Goal: Information Seeking & Learning: Check status

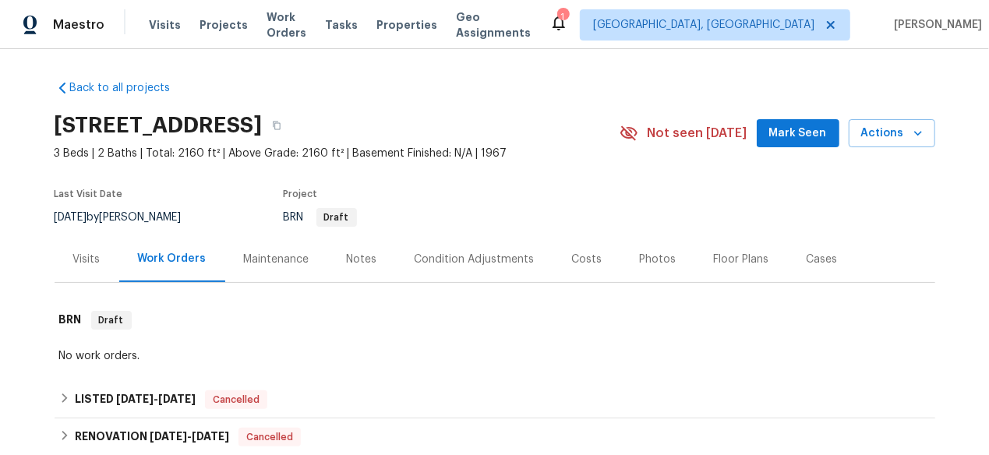
click at [88, 274] on div "Visits" at bounding box center [87, 259] width 65 height 46
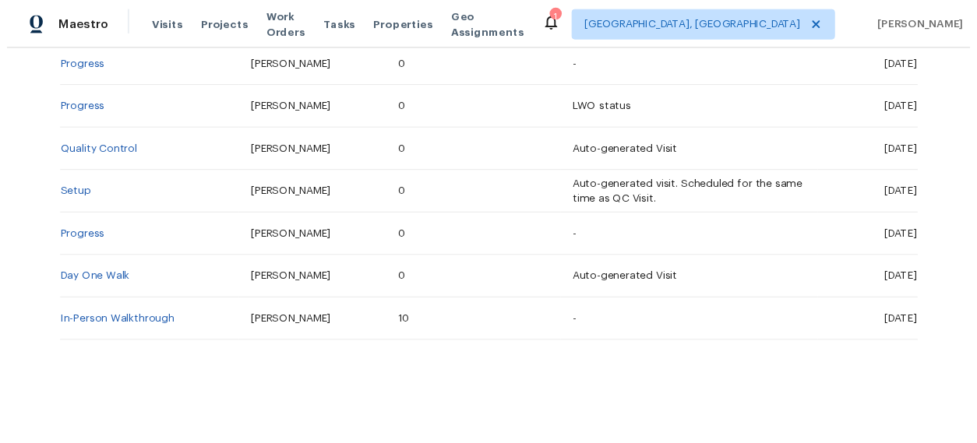
scroll to position [498, 0]
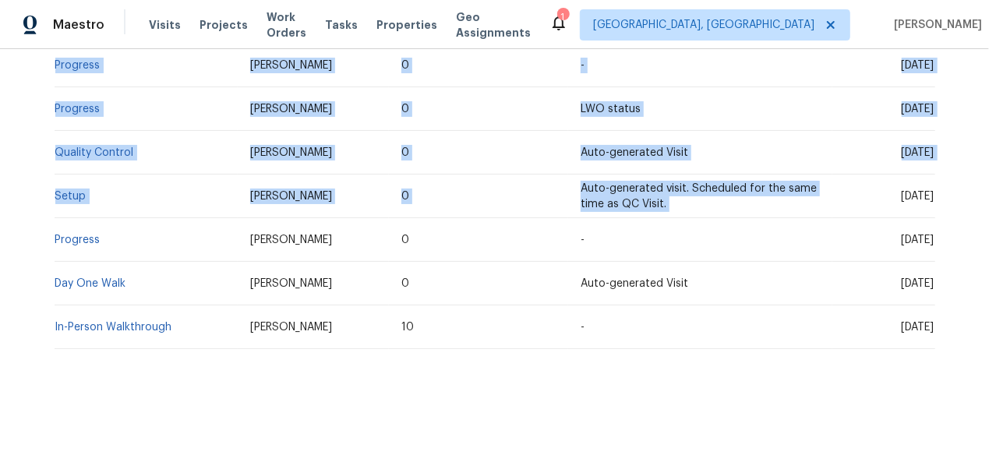
drag, startPoint x: 935, startPoint y: 182, endPoint x: 845, endPoint y: 182, distance: 90.4
click at [845, 182] on div "Back to all projects 5024 Shadycrest Rd, Columbus, OH 43229 3 Beds | 2 Baths | …" at bounding box center [494, 252] width 989 height 406
click at [832, 182] on td "[DATE]" at bounding box center [883, 197] width 102 height 44
click at [842, 182] on td "[DATE]" at bounding box center [883, 197] width 102 height 44
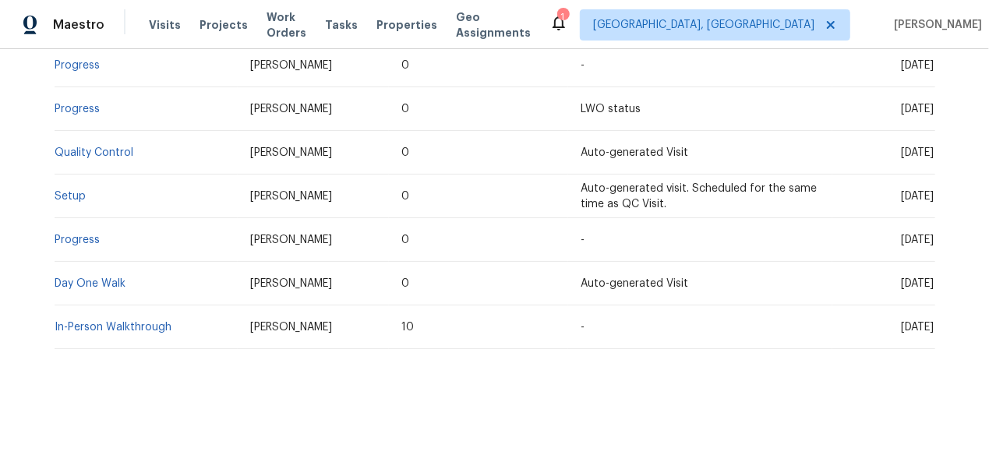
drag, startPoint x: 842, startPoint y: 182, endPoint x: 926, endPoint y: 177, distance: 84.4
click at [926, 177] on td "[DATE]" at bounding box center [883, 197] width 102 height 44
click at [56, 191] on link "Setup" at bounding box center [70, 196] width 31 height 11
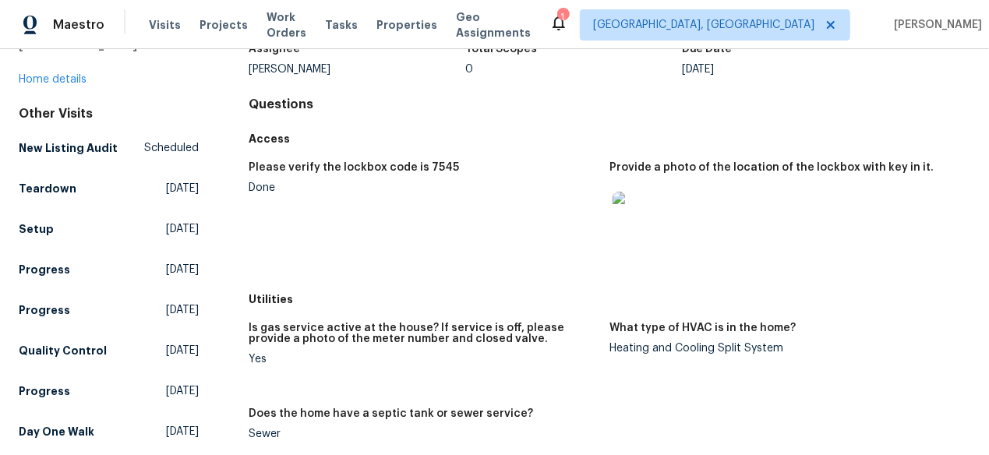
scroll to position [92, 0]
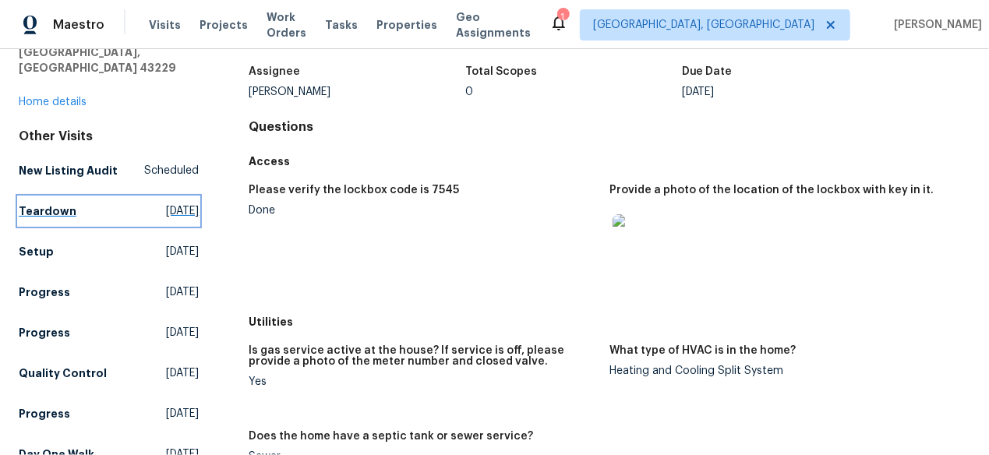
click at [55, 203] on h5 "Teardown" at bounding box center [48, 211] width 58 height 16
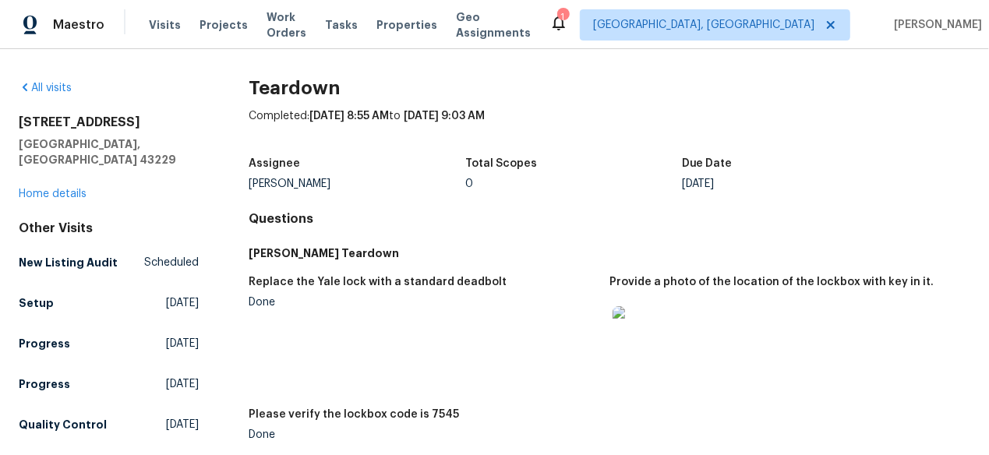
click at [45, 94] on div "All visits" at bounding box center [109, 88] width 180 height 16
click at [45, 90] on link "All visits" at bounding box center [45, 88] width 53 height 11
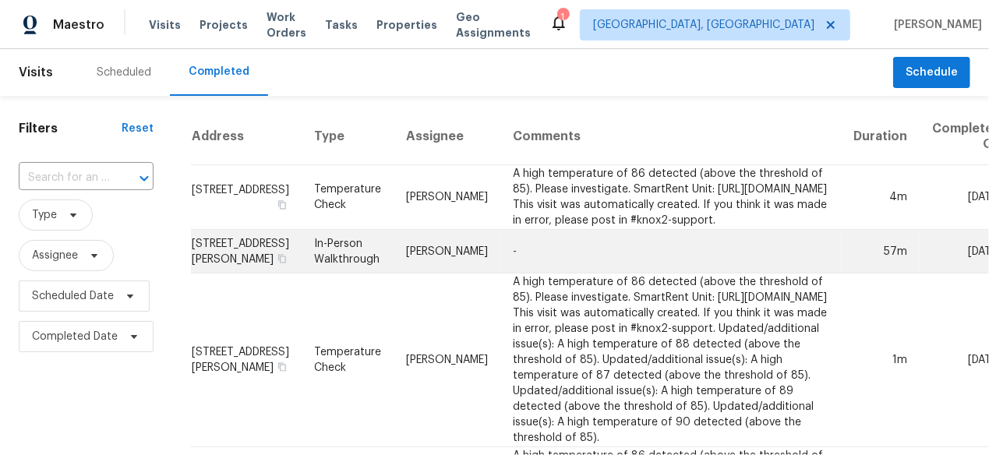
click at [394, 274] on td "Mark Cardenas" at bounding box center [447, 252] width 107 height 44
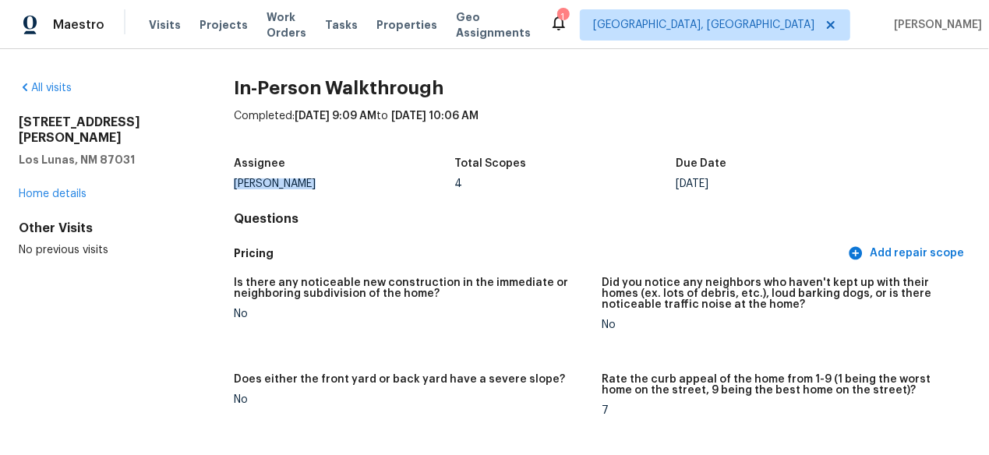
drag, startPoint x: 318, startPoint y: 183, endPoint x: 214, endPoint y: 191, distance: 104.7
copy div "Mark Cardenas"
click at [37, 85] on link "All visits" at bounding box center [45, 88] width 53 height 11
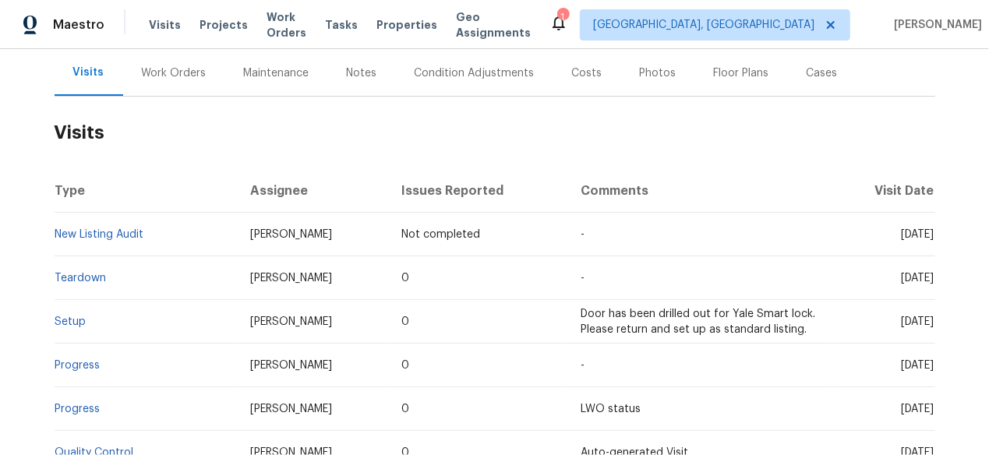
scroll to position [264, 0]
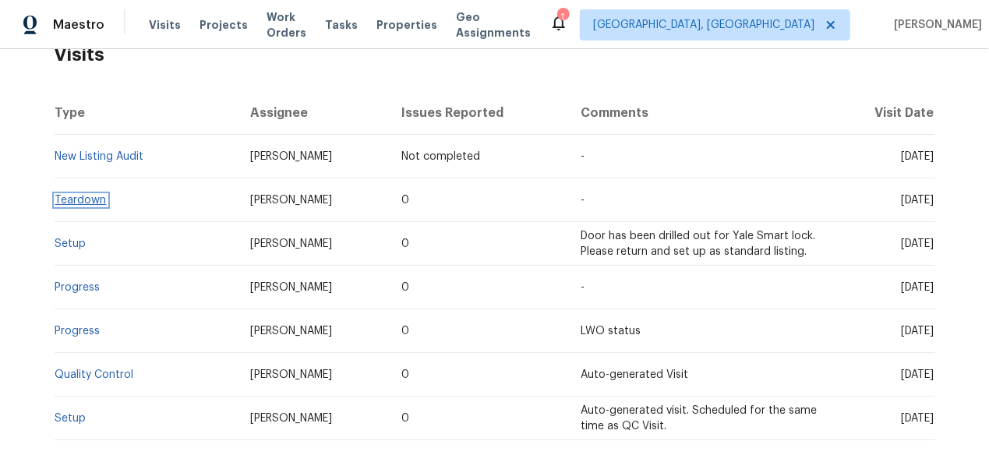
click at [75, 201] on link "Teardown" at bounding box center [80, 200] width 51 height 11
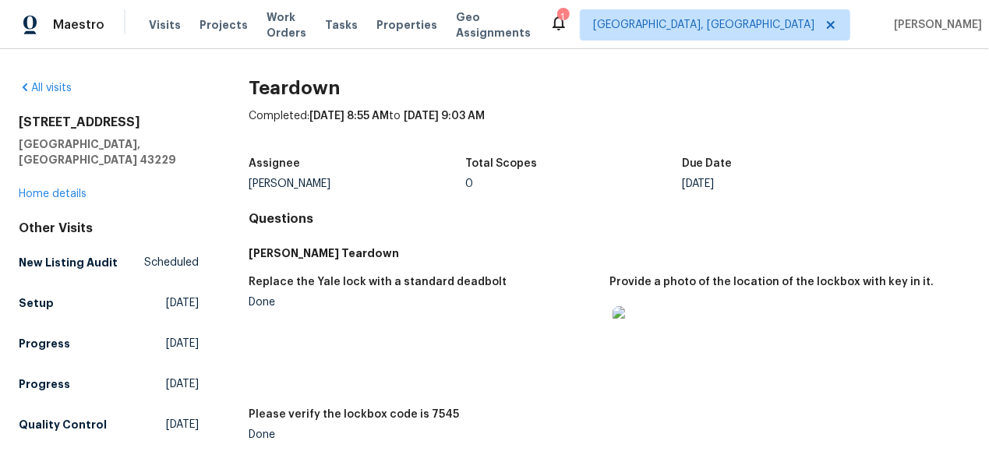
drag, startPoint x: 334, startPoint y: 182, endPoint x: 225, endPoint y: 185, distance: 108.4
copy div "Dennis Neuhardt"
drag, startPoint x: 363, startPoint y: 114, endPoint x: 309, endPoint y: 113, distance: 53.8
click at [309, 113] on span "7/25/2025, 8:55 AM" at bounding box center [348, 116] width 79 height 11
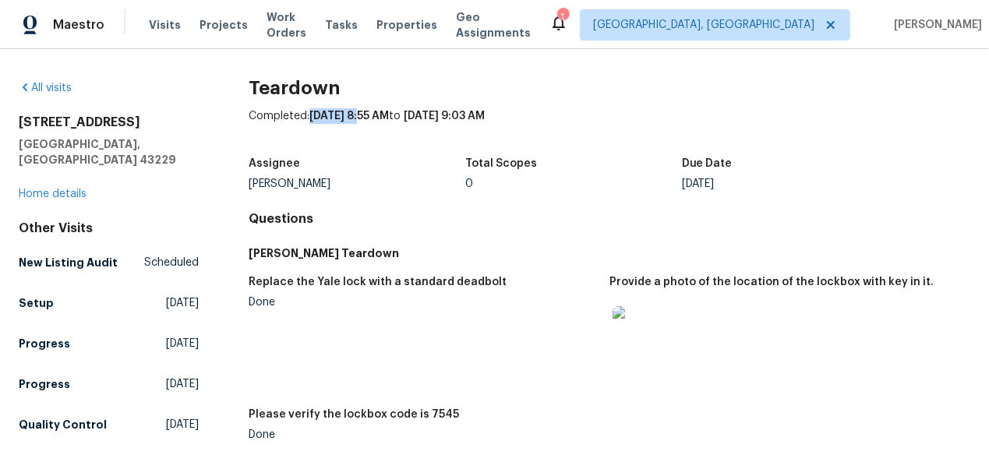
copy span "7/25/2025"
drag, startPoint x: 363, startPoint y: 85, endPoint x: 245, endPoint y: 85, distance: 118.5
copy h2 "Teardown"
click at [108, 115] on h2 "5024 Shadycrest Rd" at bounding box center [109, 123] width 180 height 16
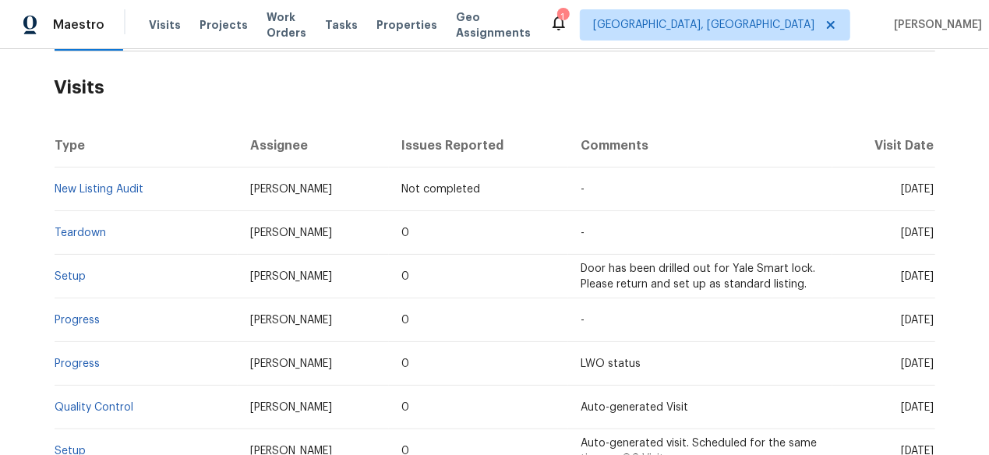
scroll to position [234, 0]
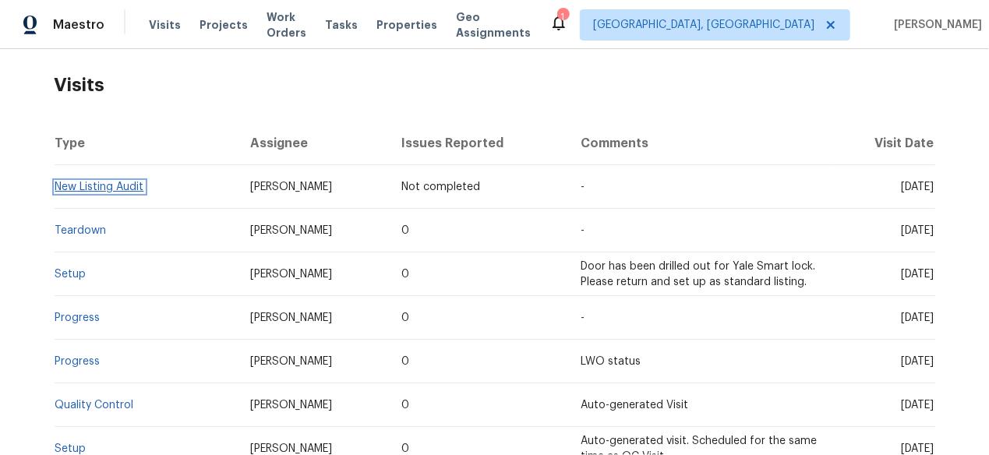
click at [123, 191] on link "New Listing Audit" at bounding box center [99, 187] width 89 height 11
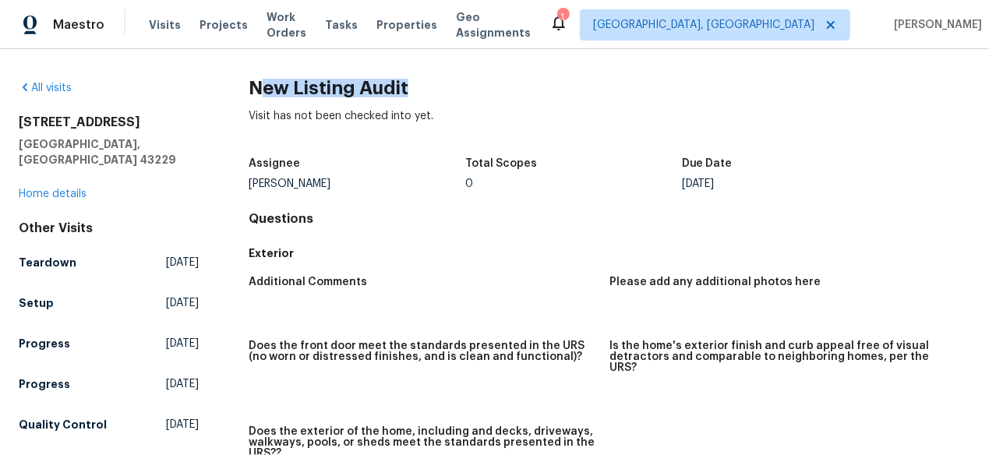
drag, startPoint x: 421, startPoint y: 83, endPoint x: 256, endPoint y: 87, distance: 164.5
click at [256, 87] on h2 "New Listing Audit" at bounding box center [610, 88] width 722 height 16
copy h2 "ew Listing Audit"
click at [386, 115] on div "Visit has not been checked into yet." at bounding box center [610, 128] width 722 height 41
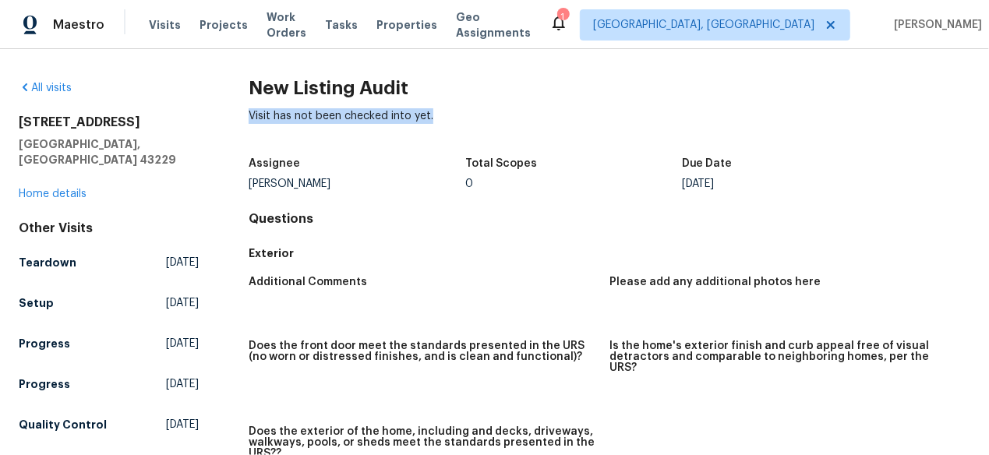
drag, startPoint x: 441, startPoint y: 115, endPoint x: 248, endPoint y: 120, distance: 193.3
click at [249, 120] on div "Visit has not been checked into yet." at bounding box center [610, 128] width 722 height 41
copy div "Visit has not been checked into yet."
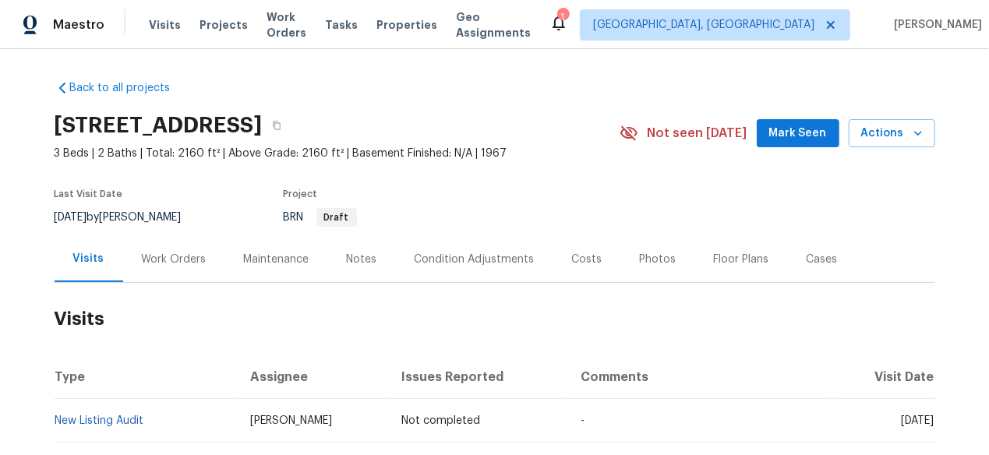
scroll to position [390, 0]
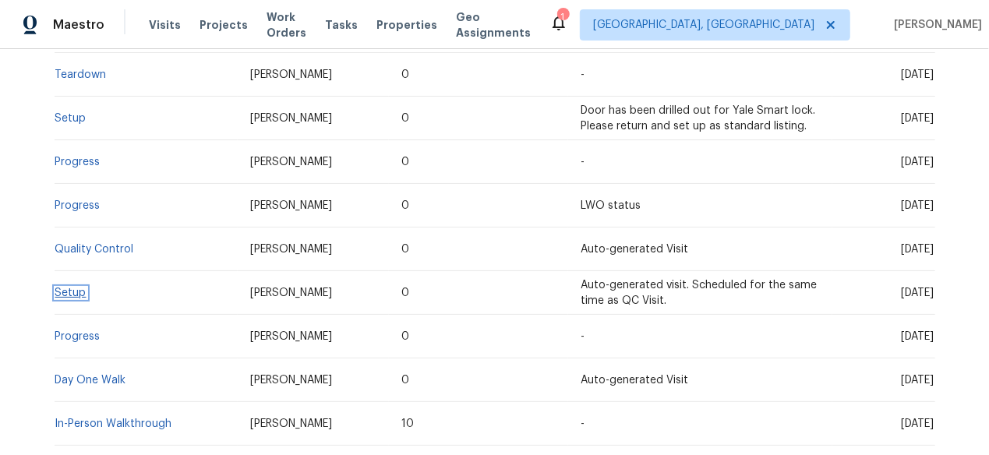
click at [68, 288] on link "Setup" at bounding box center [70, 293] width 31 height 11
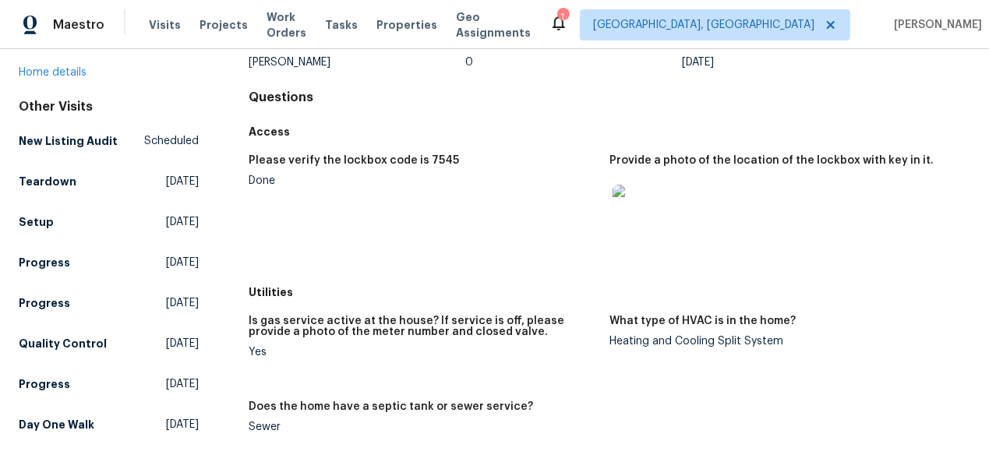
scroll to position [156, 0]
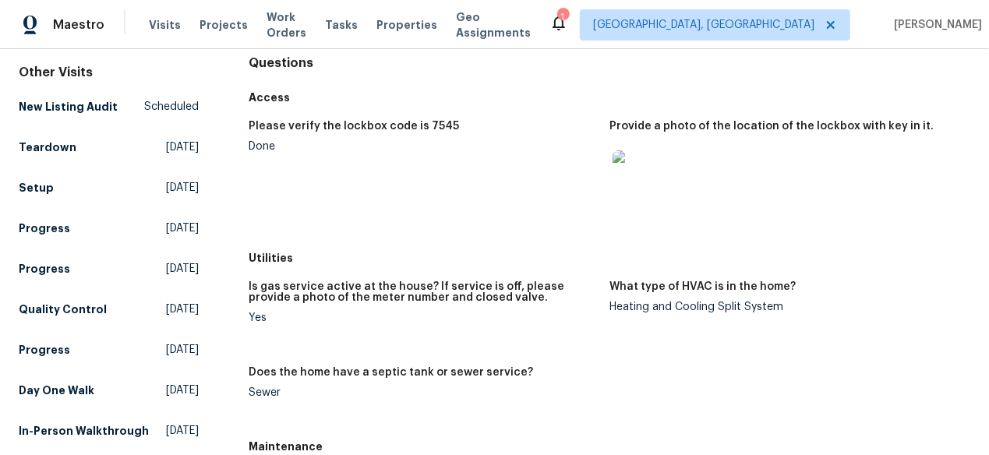
click at [640, 171] on img at bounding box center [638, 175] width 50 height 50
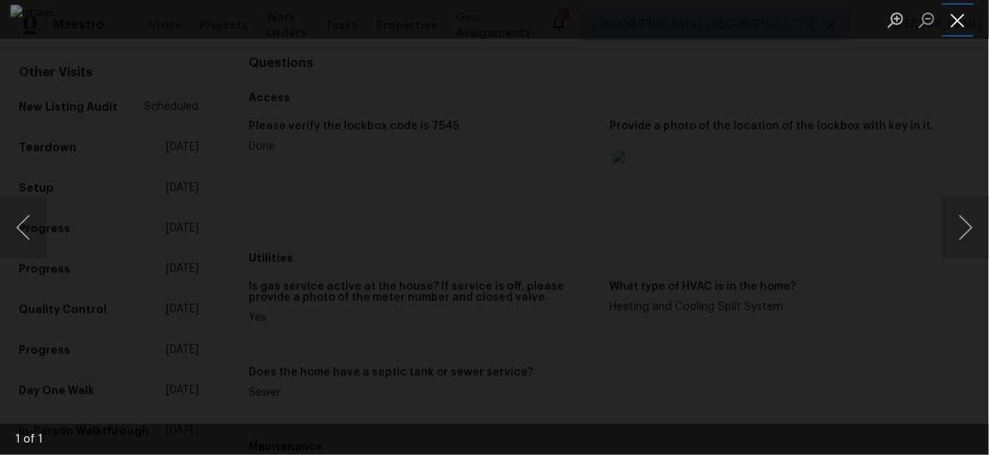
click at [963, 23] on button "Close lightbox" at bounding box center [957, 19] width 31 height 27
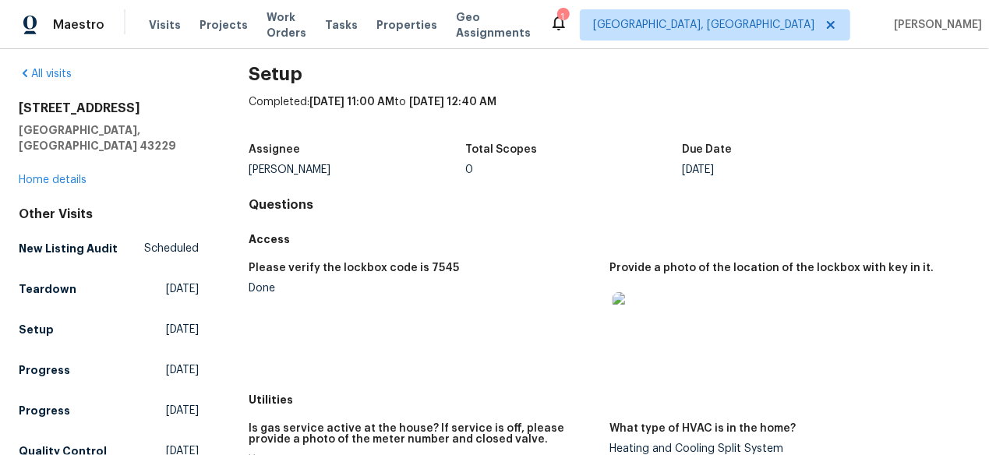
scroll to position [0, 0]
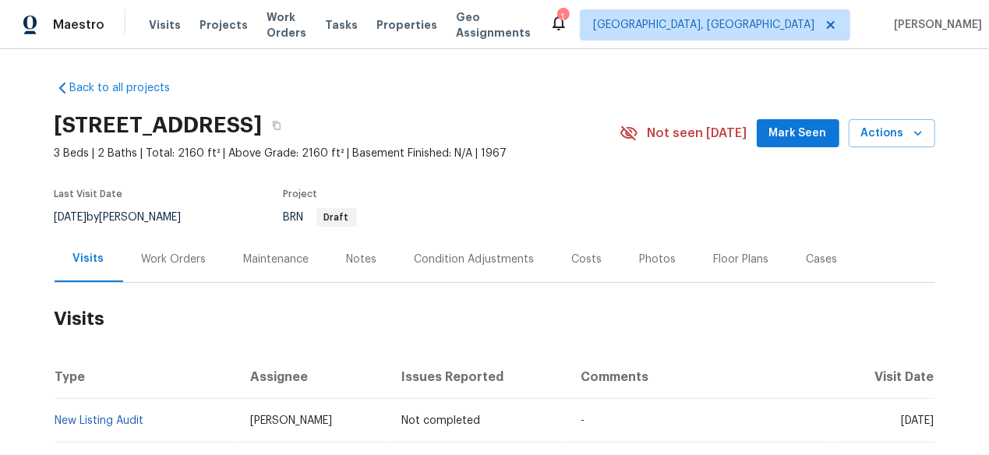
click at [159, 269] on div "Work Orders" at bounding box center [174, 259] width 102 height 46
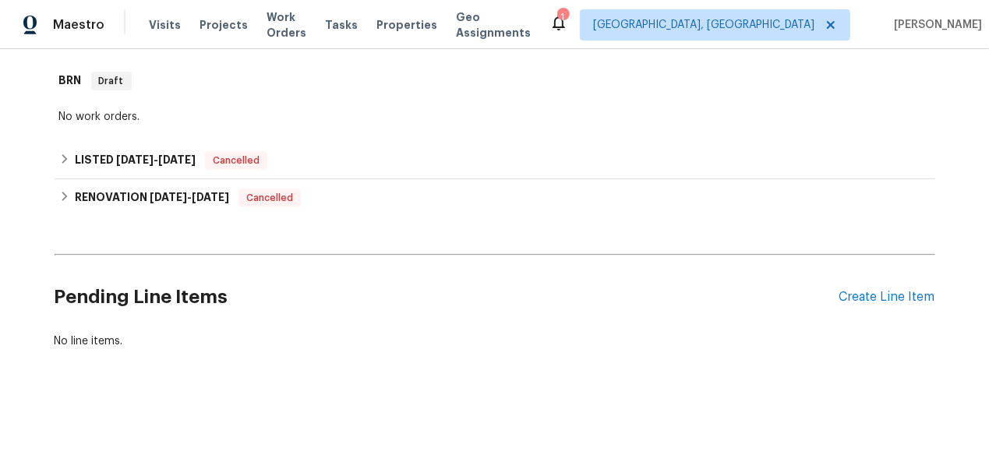
scroll to position [172, 0]
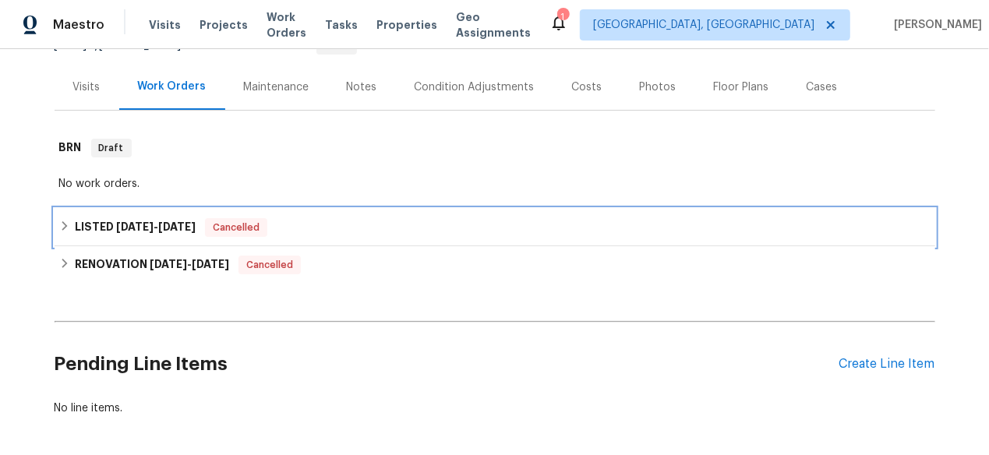
click at [159, 226] on span "[DATE]" at bounding box center [176, 226] width 37 height 11
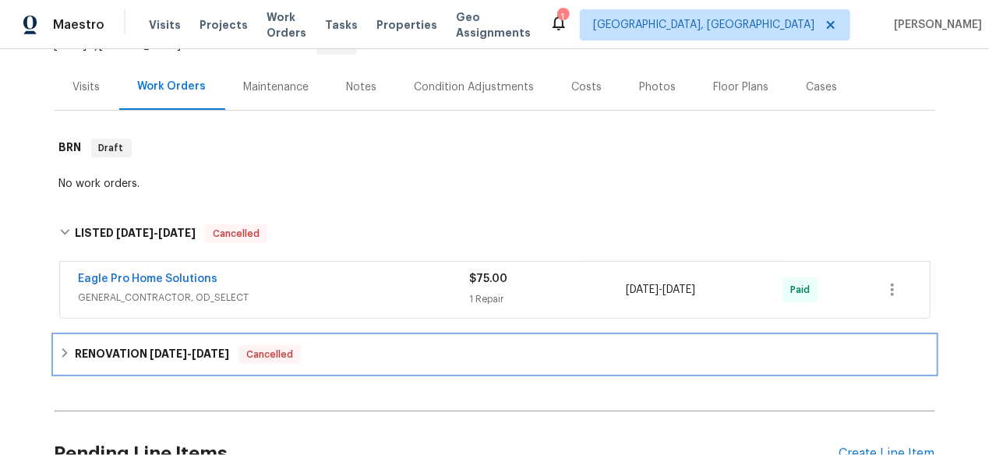
click at [196, 345] on h6 "RENOVATION [DATE] - [DATE]" at bounding box center [152, 354] width 154 height 19
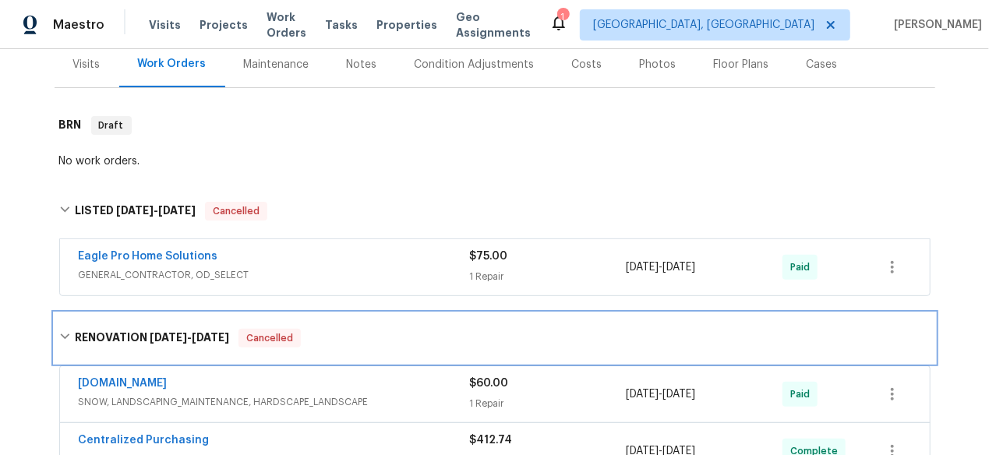
scroll to position [273, 0]
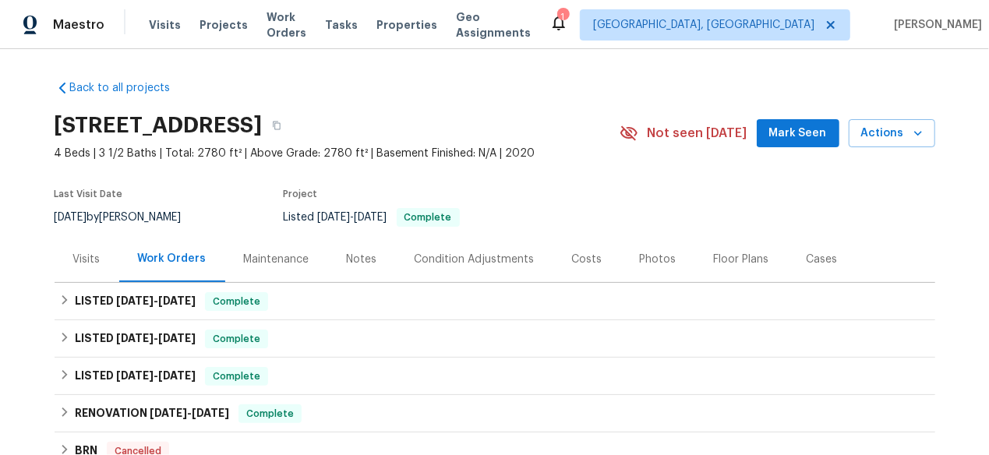
click at [79, 263] on div "Visits" at bounding box center [86, 260] width 27 height 16
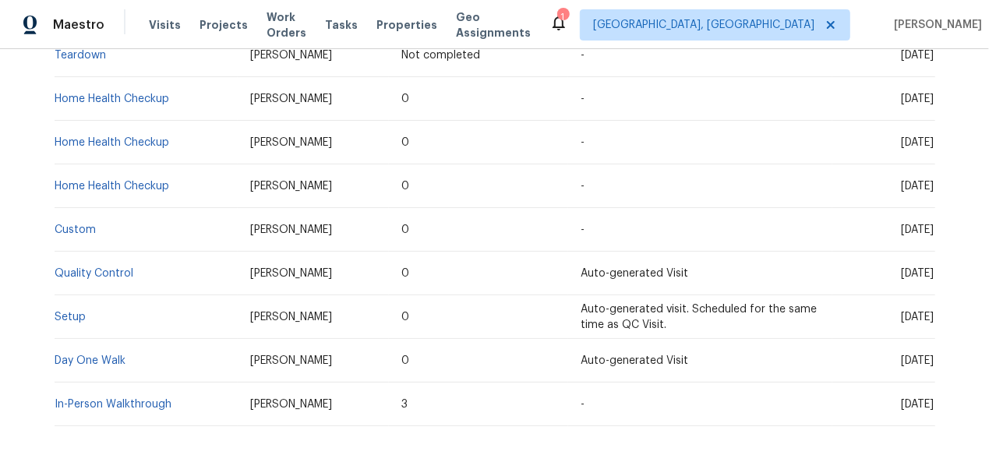
scroll to position [390, 0]
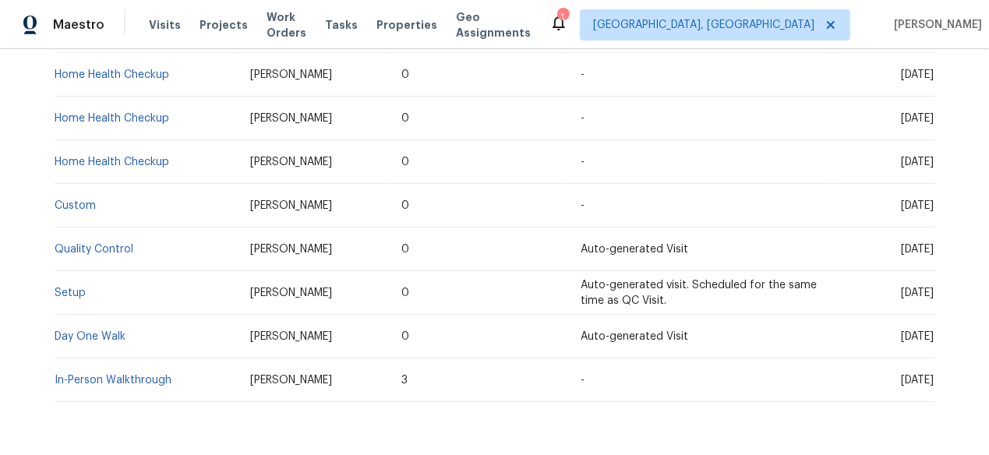
drag, startPoint x: 927, startPoint y: 289, endPoint x: 847, endPoint y: 290, distance: 79.5
click at [902, 290] on span "[DATE]" at bounding box center [918, 293] width 33 height 11
copy span "[DATE]"
click at [71, 289] on link "Setup" at bounding box center [70, 293] width 31 height 11
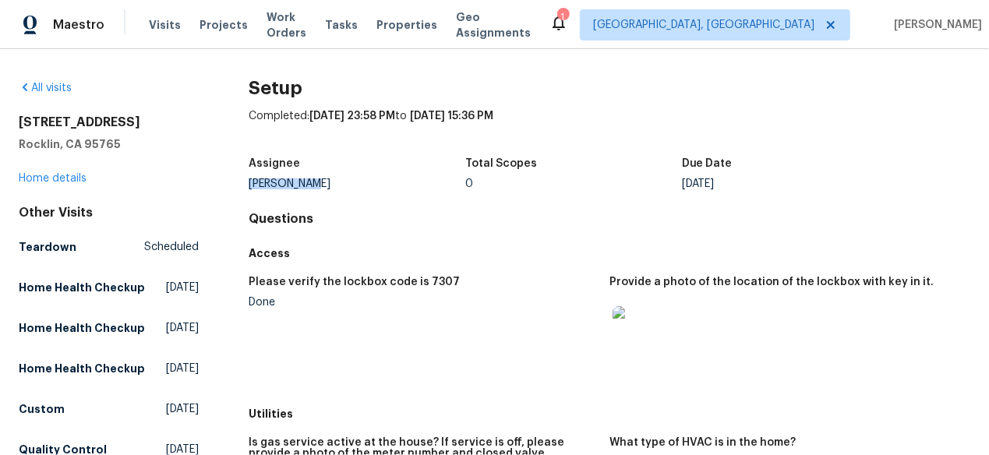
drag, startPoint x: 298, startPoint y: 182, endPoint x: 247, endPoint y: 182, distance: 50.7
click at [249, 182] on div "[PERSON_NAME]" at bounding box center [357, 183] width 217 height 11
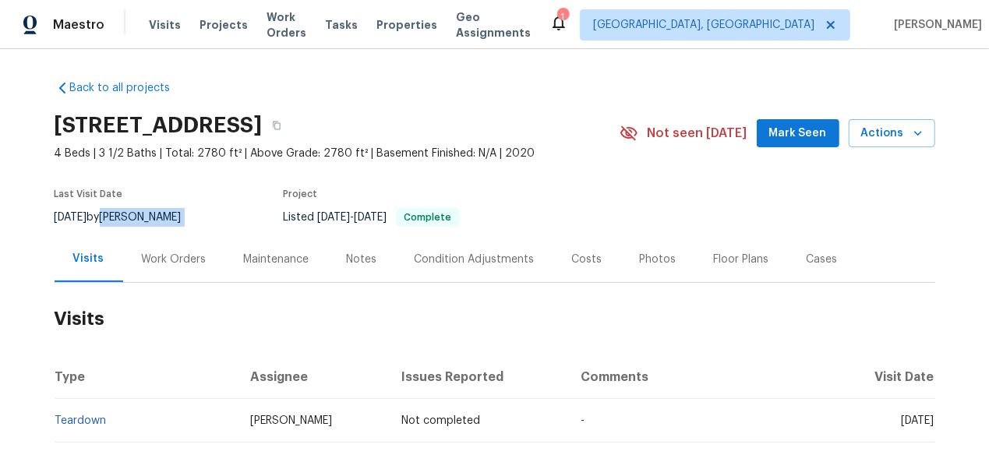
drag, startPoint x: 163, startPoint y: 216, endPoint x: 112, endPoint y: 214, distance: 50.7
click at [112, 214] on div "[DATE] by [PERSON_NAME]" at bounding box center [128, 217] width 146 height 19
copy div "[PERSON_NAME]"
drag, startPoint x: 94, startPoint y: 215, endPoint x: -6, endPoint y: 212, distance: 100.6
click at [0, 212] on html "Maestro Visits Projects Work Orders Tasks Properties Geo Assignments 1 [GEOGRAP…" at bounding box center [494, 227] width 989 height 455
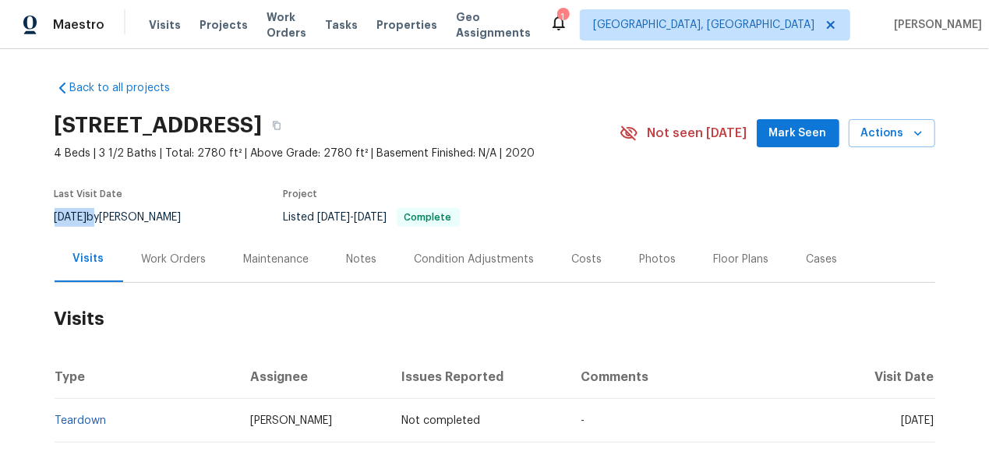
copy div "[DATE]"
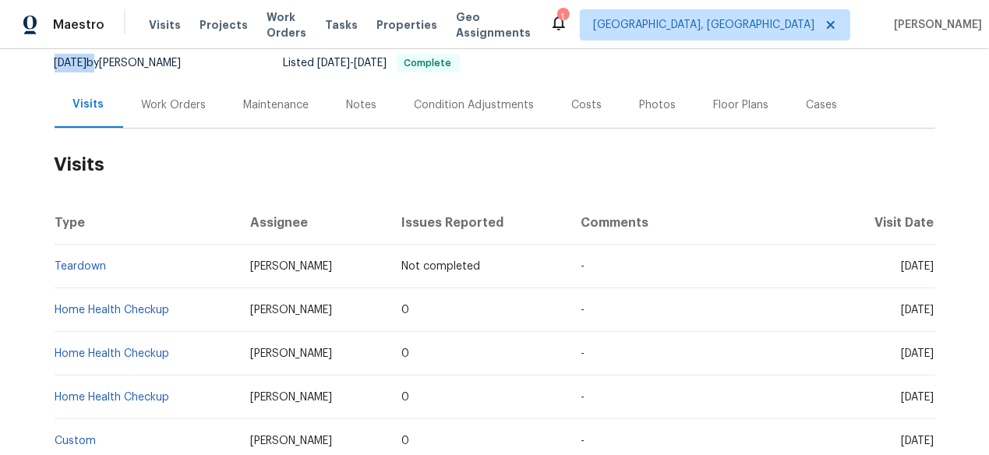
scroll to position [156, 0]
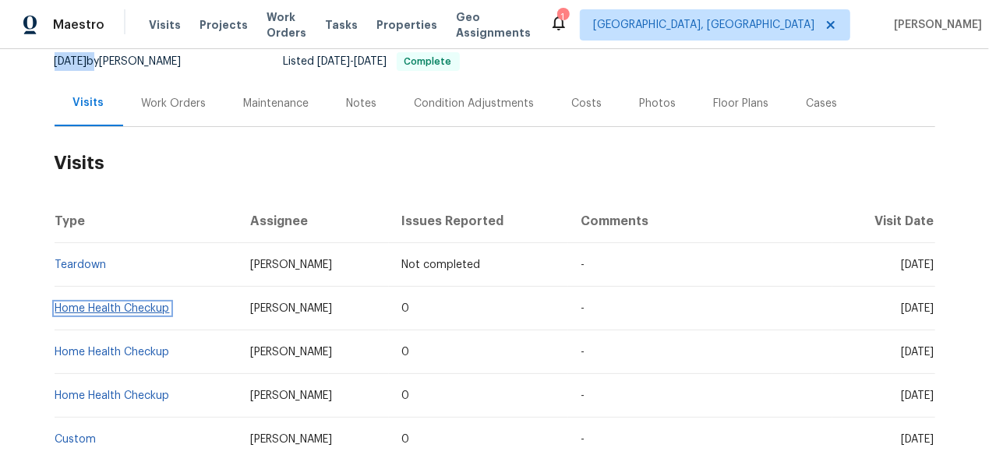
click at [135, 311] on link "Home Health Checkup" at bounding box center [112, 308] width 115 height 11
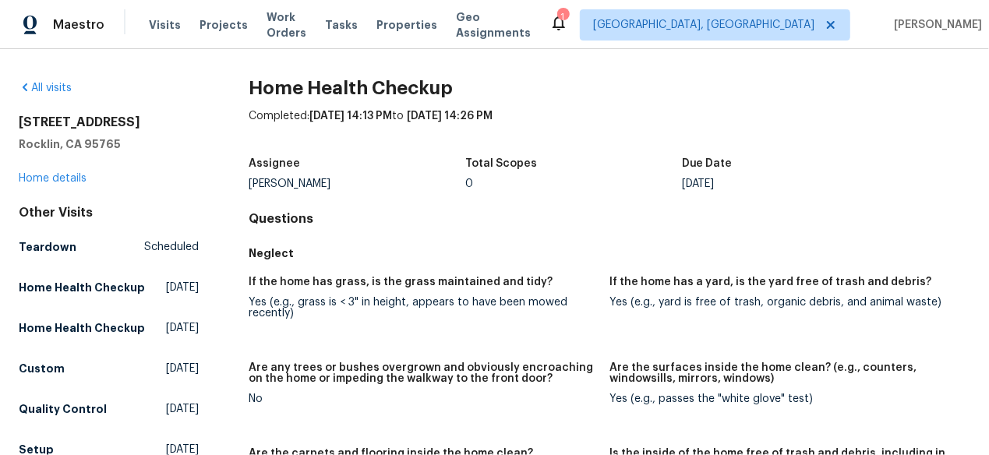
scroll to position [78, 0]
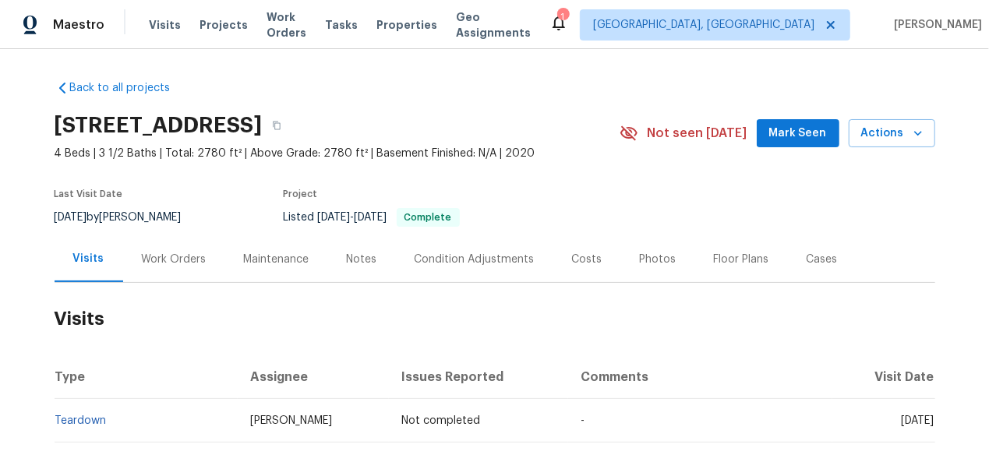
click at [148, 267] on div "Work Orders" at bounding box center [174, 259] width 102 height 46
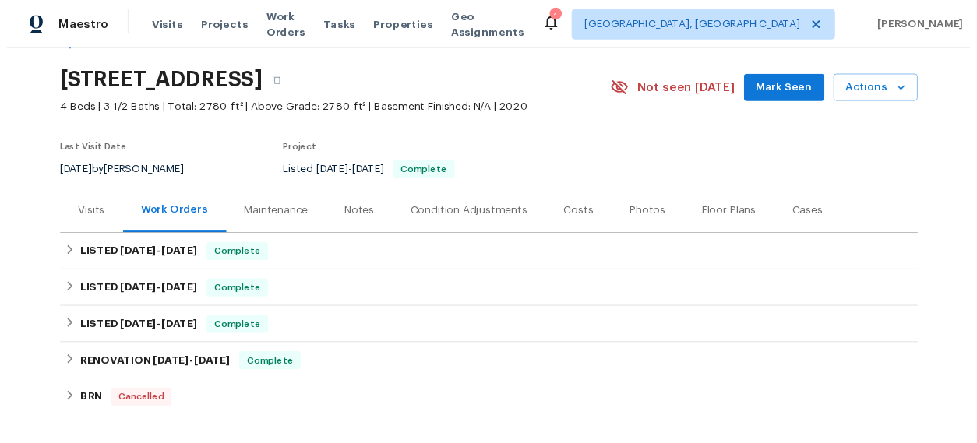
scroll to position [30, 0]
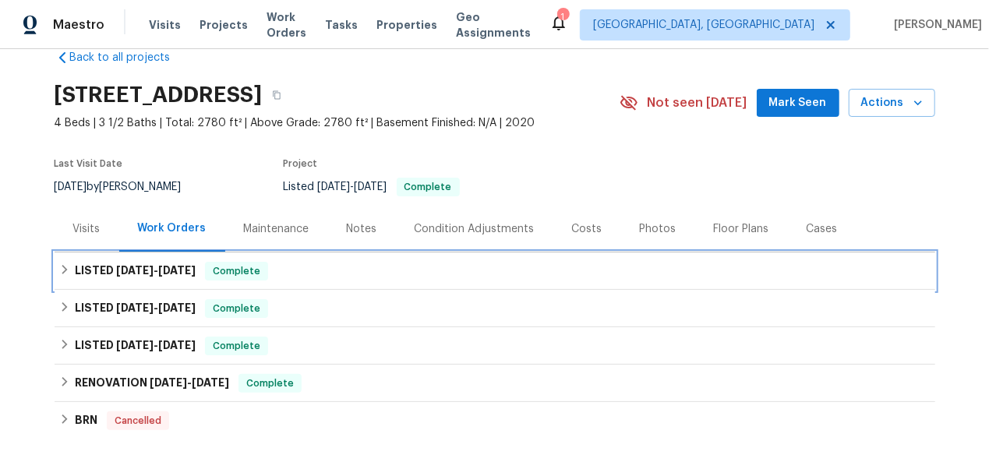
click at [143, 267] on span "5/12/25" at bounding box center [134, 270] width 37 height 11
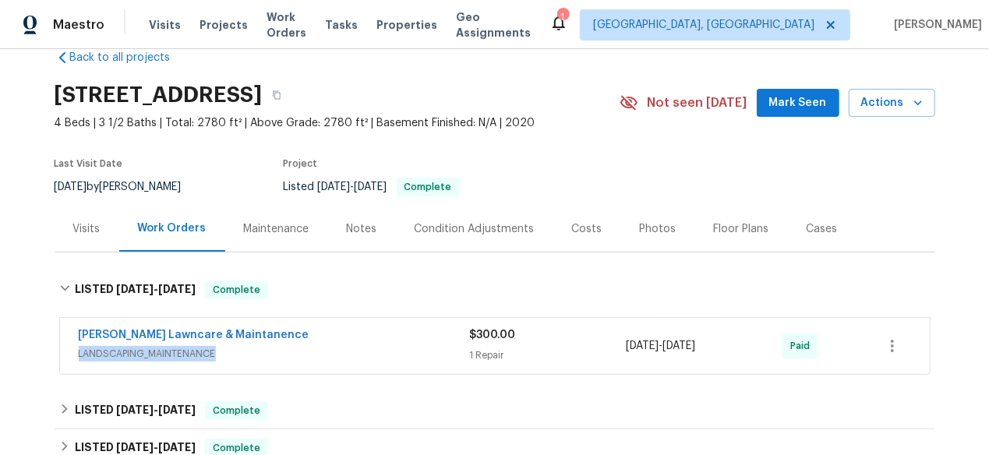
drag, startPoint x: 221, startPoint y: 352, endPoint x: 53, endPoint y: 348, distance: 168.4
click at [59, 348] on div "Godinez Lawncare & Maintanence LANDSCAPING_MAINTENANCE $300.00 1 Repair 5/16/20…" at bounding box center [494, 346] width 871 height 58
copy span "LANDSCAPING_MAINTENANCE"
click at [90, 225] on div "Visits" at bounding box center [86, 229] width 27 height 16
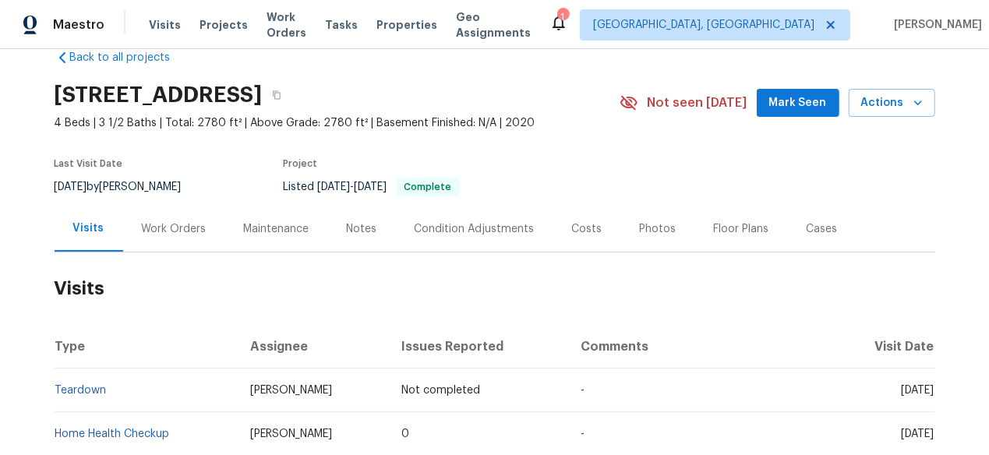
drag, startPoint x: 830, startPoint y: 387, endPoint x: 927, endPoint y: 389, distance: 97.4
click at [927, 389] on td "Sun, Aug 17 2025" at bounding box center [883, 391] width 102 height 44
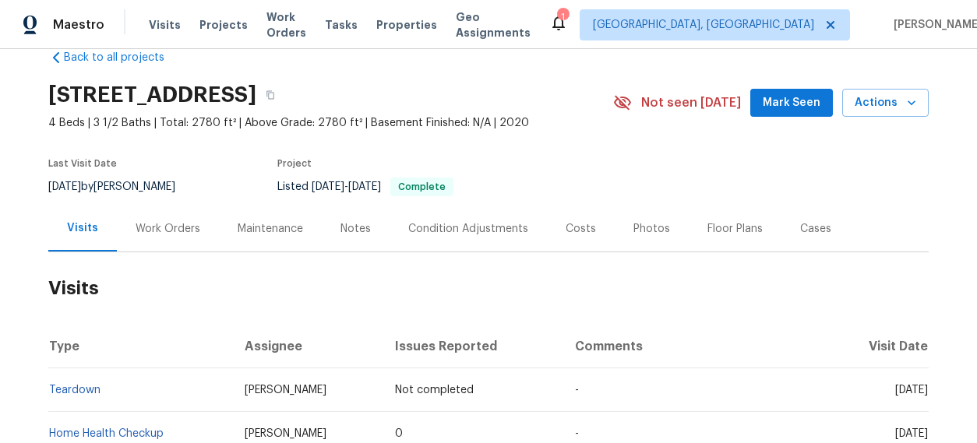
copy span "Sun, Aug 17 2025"
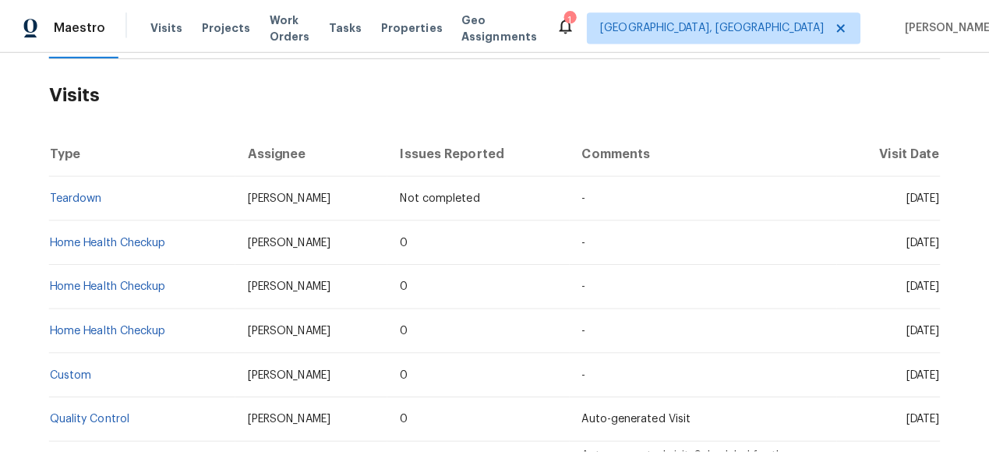
scroll to position [390, 0]
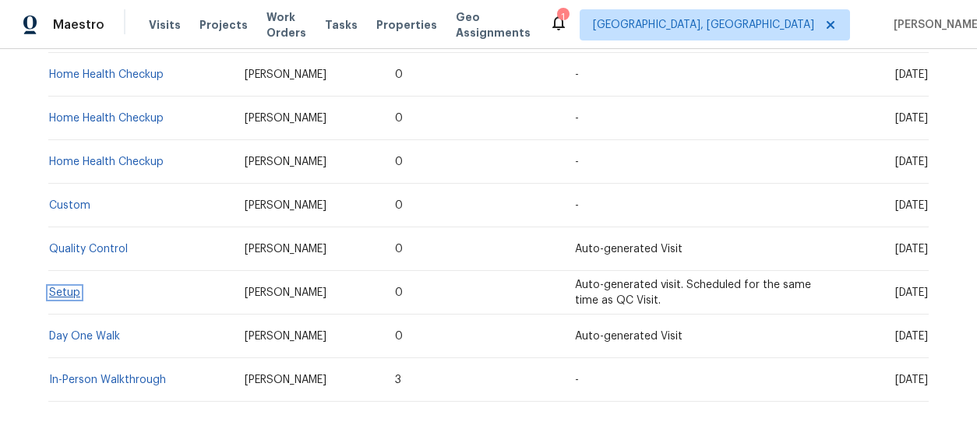
click at [69, 294] on link "Setup" at bounding box center [64, 293] width 31 height 11
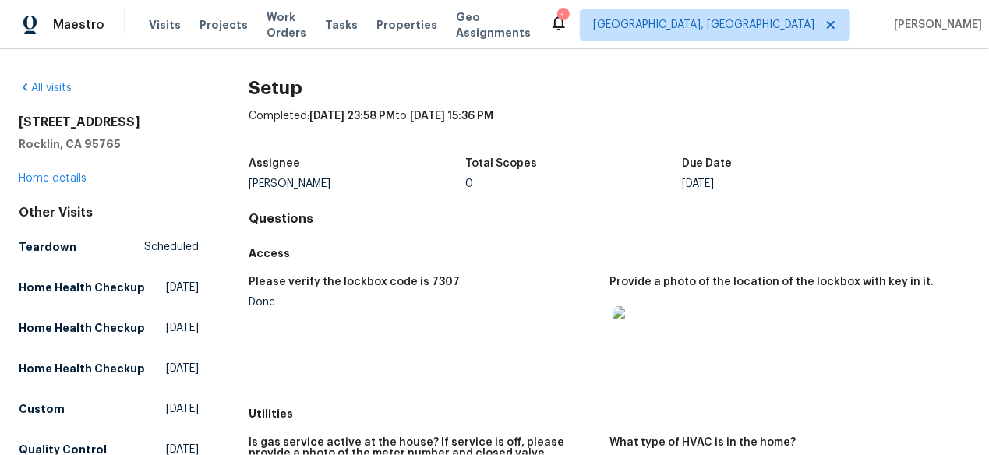
click at [627, 320] on img at bounding box center [638, 331] width 50 height 50
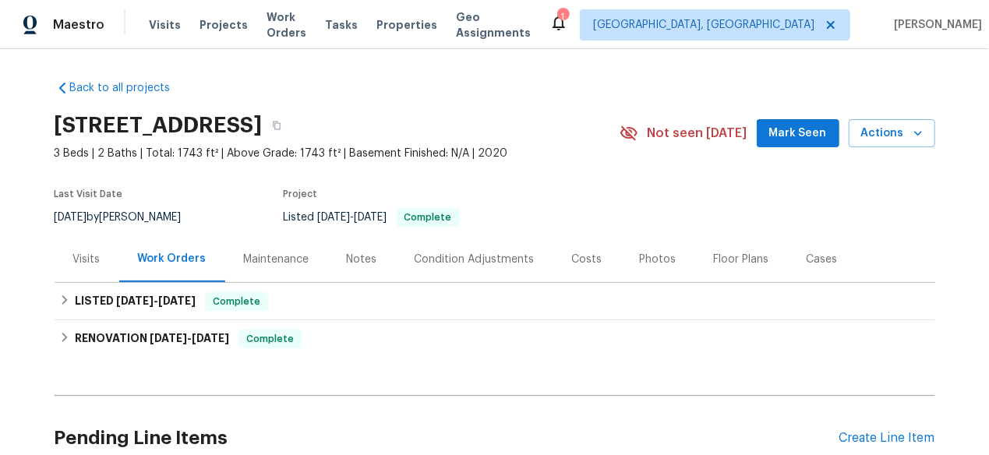
click at [61, 261] on div "Visits" at bounding box center [87, 259] width 65 height 46
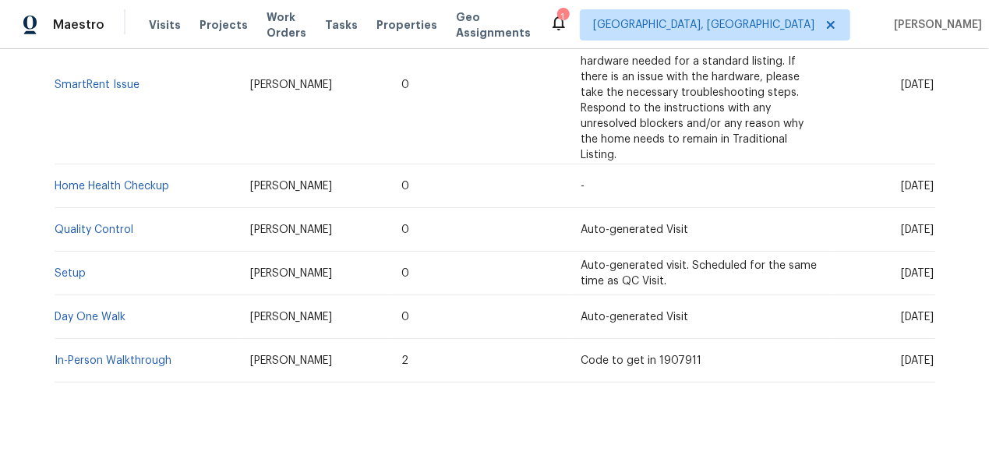
scroll to position [422, 0]
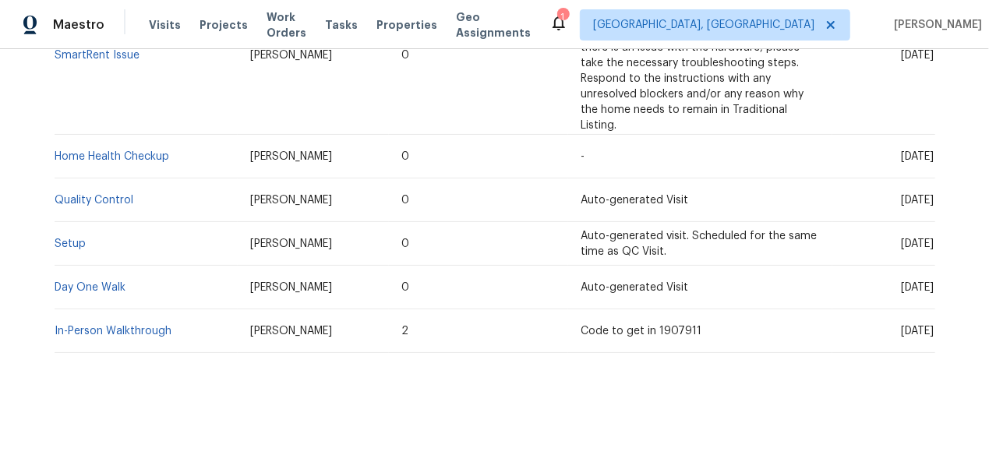
drag, startPoint x: 835, startPoint y: 228, endPoint x: 926, endPoint y: 230, distance: 90.4
click at [926, 230] on td "Wed, Feb 12 2025" at bounding box center [883, 244] width 102 height 44
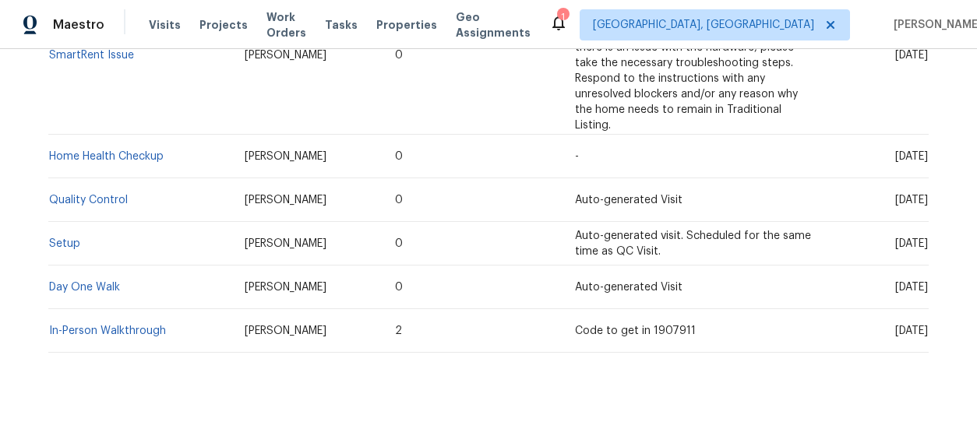
copy span "Wed, Feb 12 2025"
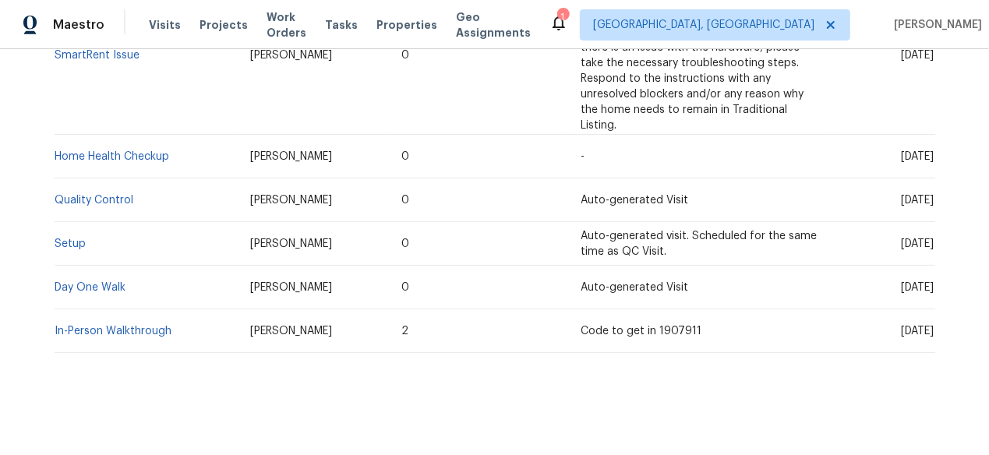
drag, startPoint x: 304, startPoint y: 268, endPoint x: 240, endPoint y: 268, distance: 63.9
click at [240, 268] on td "Lauren Bittler" at bounding box center [313, 288] width 151 height 44
drag, startPoint x: 311, startPoint y: 269, endPoint x: 235, endPoint y: 270, distance: 76.4
click at [238, 270] on td "Lauren Bittler" at bounding box center [313, 288] width 151 height 44
copy span "Lauren Bittler"
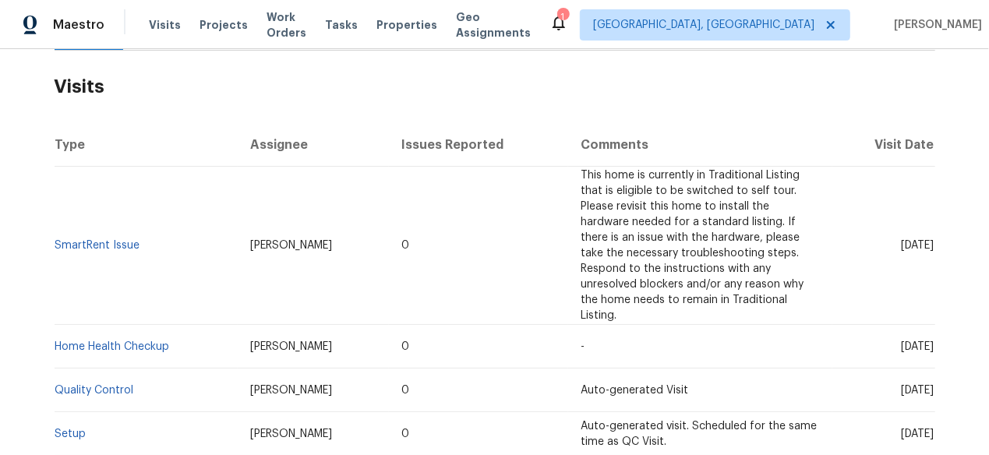
scroll to position [267, 0]
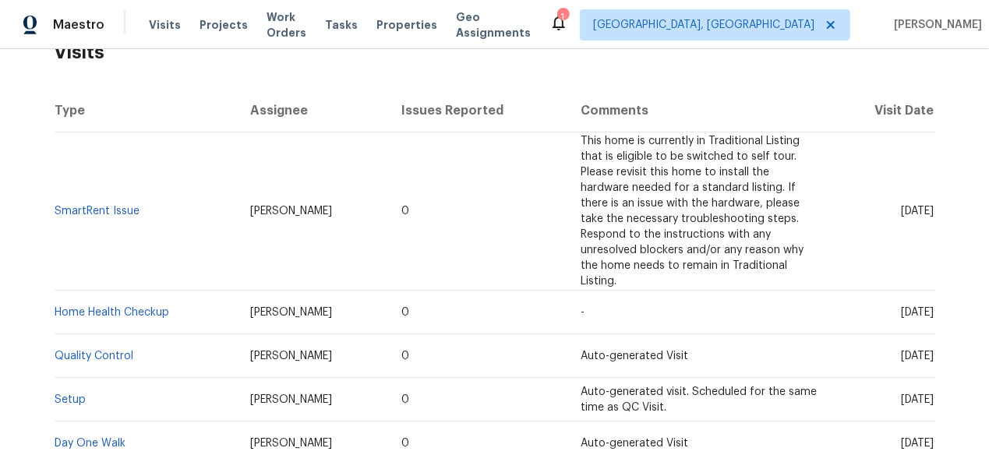
drag, startPoint x: 313, startPoint y: 200, endPoint x: 235, endPoint y: 206, distance: 78.1
click at [238, 206] on td "Lauren Bittler" at bounding box center [313, 211] width 151 height 158
copy span "Lauren Bittler"
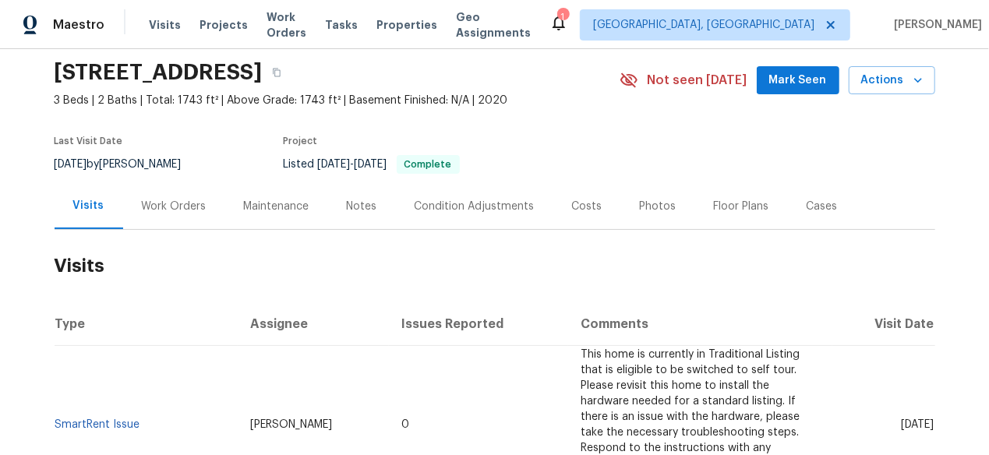
scroll to position [0, 0]
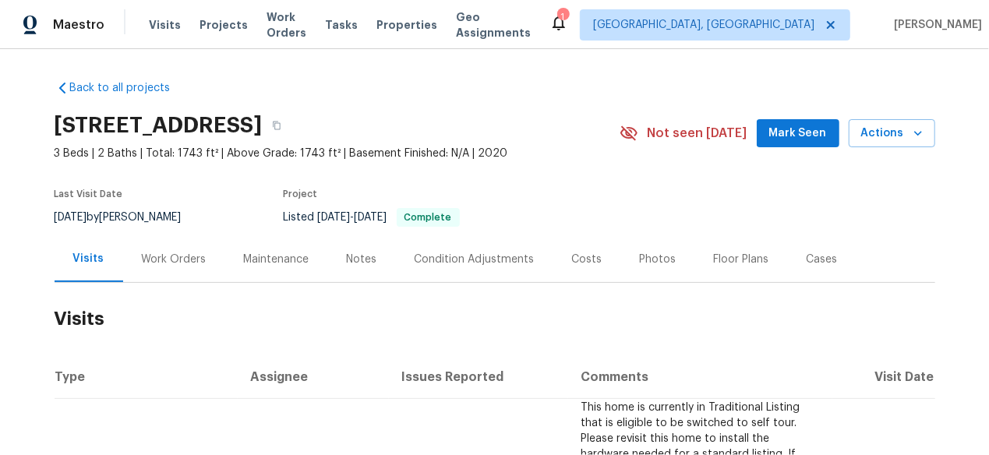
drag, startPoint x: 100, startPoint y: 215, endPoint x: 37, endPoint y: 216, distance: 63.1
click at [37, 216] on div "Back to all projects 724 Mitscher Dr, Spring Hill, TN 37174 3 Beds | 2 Baths | …" at bounding box center [494, 252] width 989 height 406
copy span "5/13/2025"
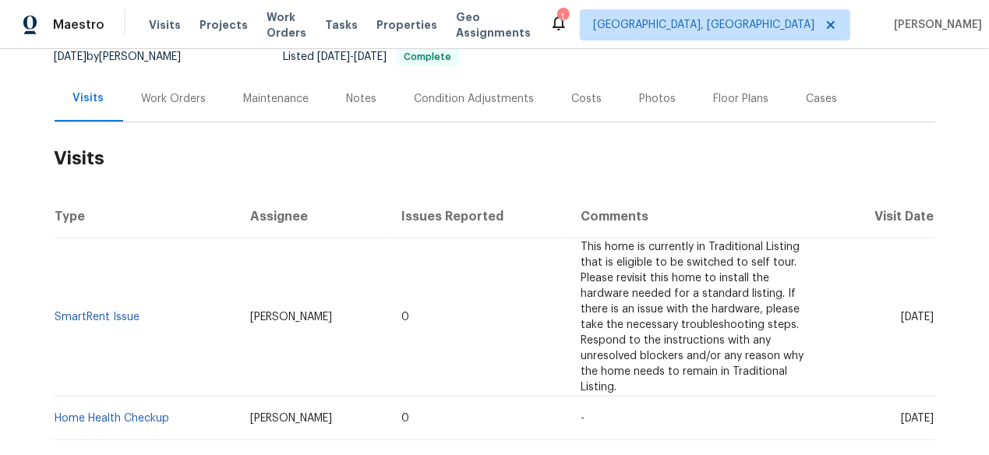
scroll to position [78, 0]
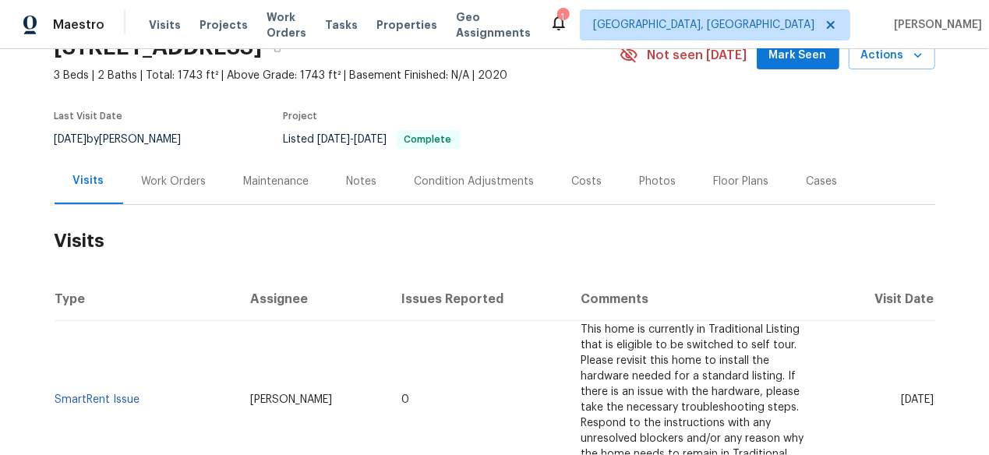
click at [153, 182] on div "Work Orders" at bounding box center [174, 182] width 65 height 16
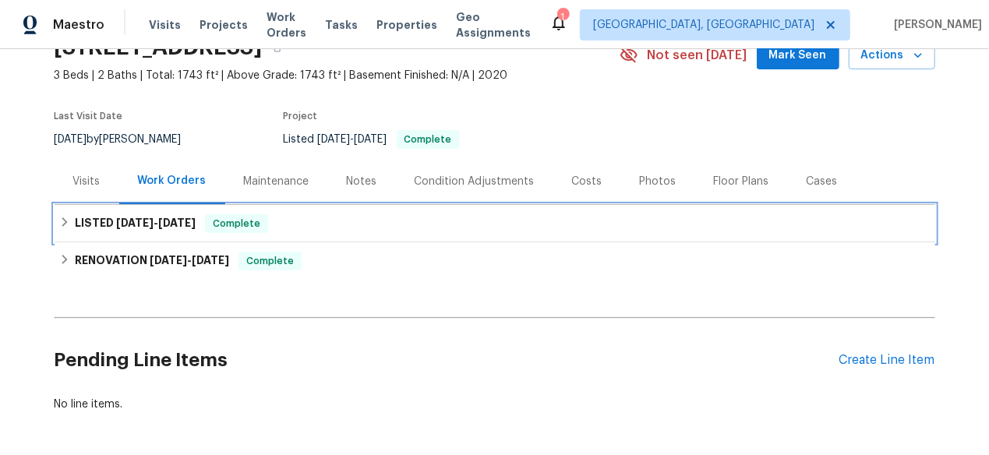
click at [248, 227] on span "Complete" at bounding box center [237, 224] width 60 height 16
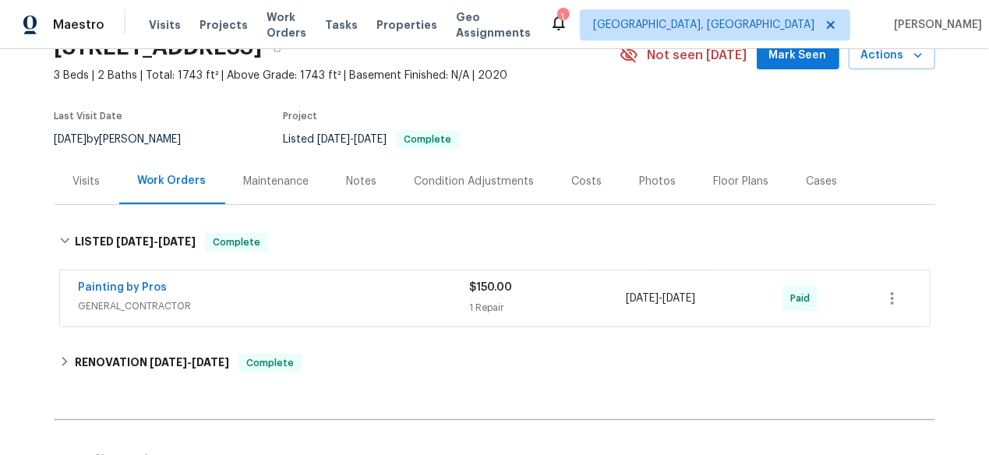
click at [84, 192] on div "Visits" at bounding box center [87, 181] width 65 height 46
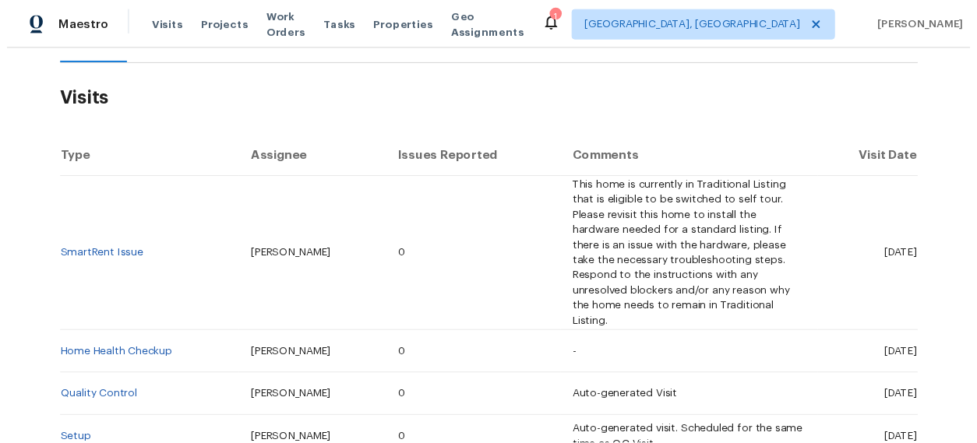
scroll to position [234, 0]
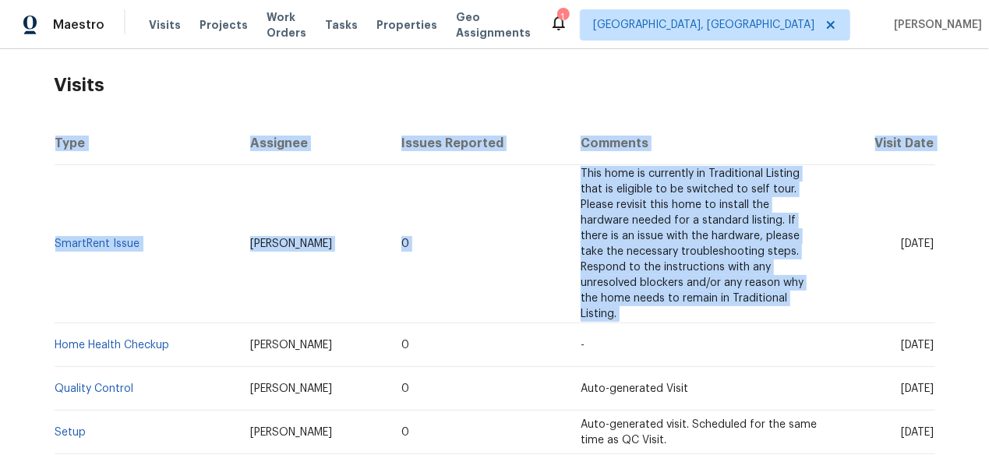
drag, startPoint x: 931, startPoint y: 235, endPoint x: 843, endPoint y: 235, distance: 87.3
click at [843, 235] on div "Back to all projects 724 Mitscher Dr, Spring Hill, TN 37174 3 Beds | 2 Baths | …" at bounding box center [494, 252] width 989 height 406
click at [902, 238] on span "Tue, May 13 2025" at bounding box center [918, 243] width 33 height 11
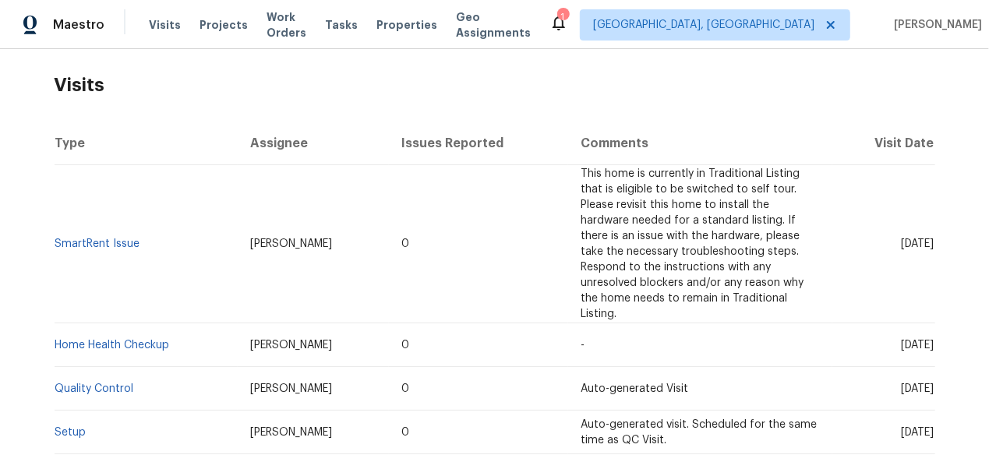
drag, startPoint x: 927, startPoint y: 235, endPoint x: 837, endPoint y: 233, distance: 90.4
click at [837, 233] on td "Tue, May 13 2025" at bounding box center [883, 244] width 102 height 158
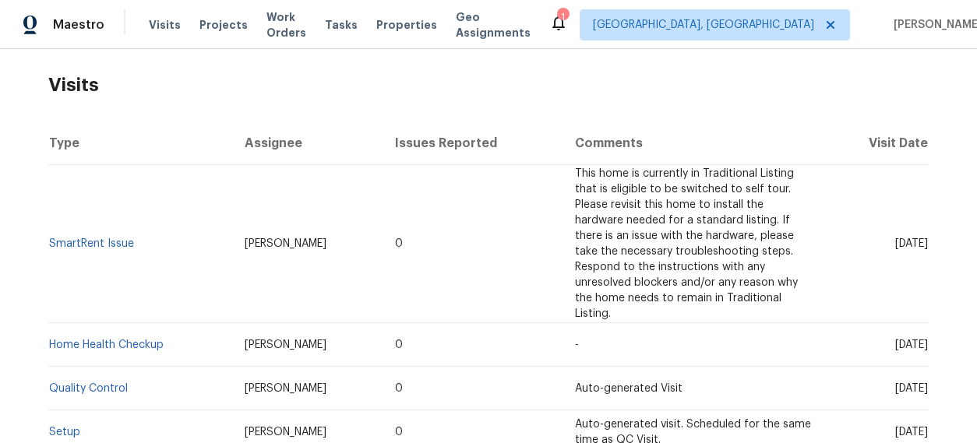
copy span "Tue, May 13 2025"
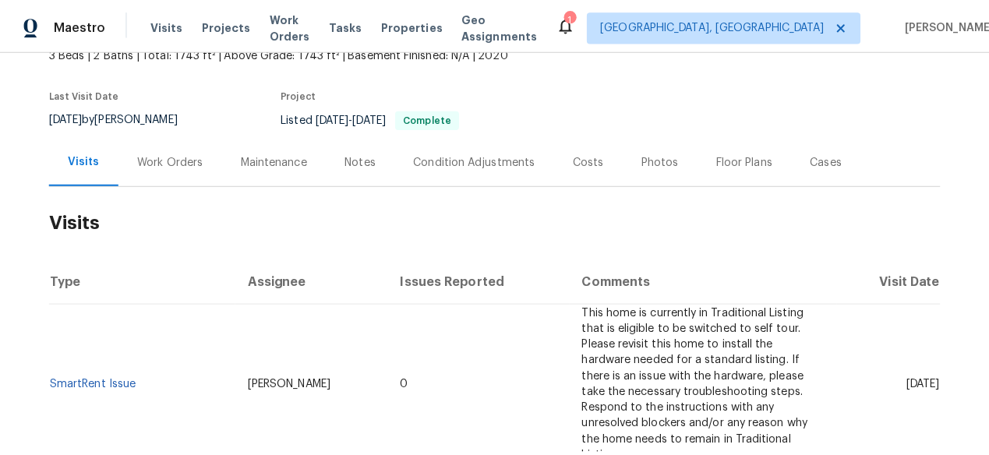
scroll to position [0, 0]
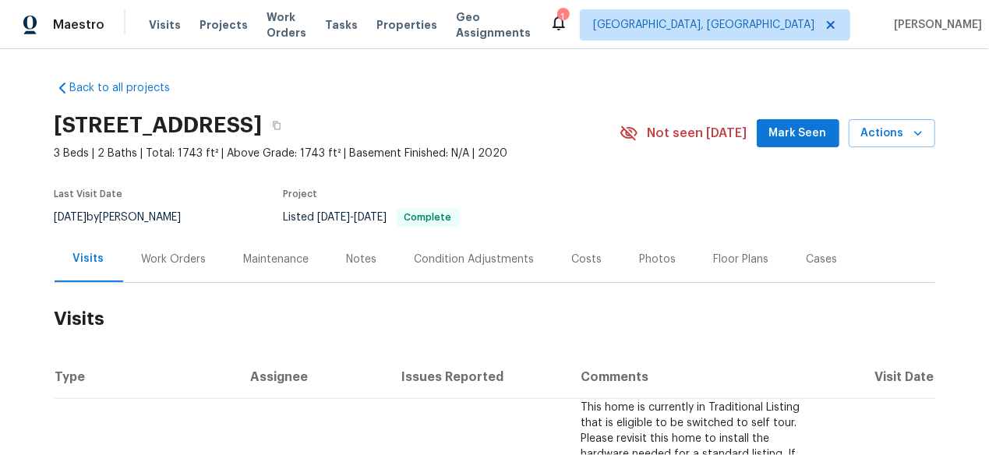
click at [163, 256] on div "Work Orders" at bounding box center [174, 260] width 65 height 16
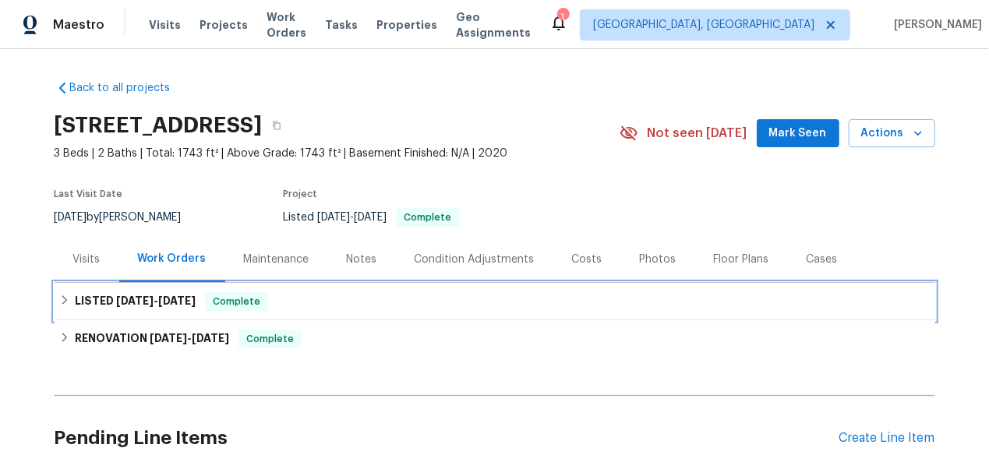
click at [184, 312] on div "LISTED 2/23/25 - 2/26/25 Complete" at bounding box center [495, 301] width 881 height 37
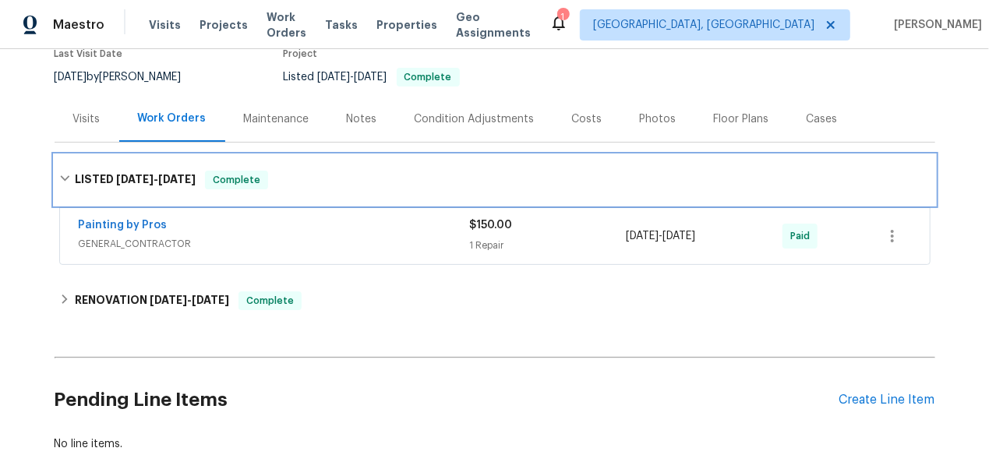
scroll to position [156, 0]
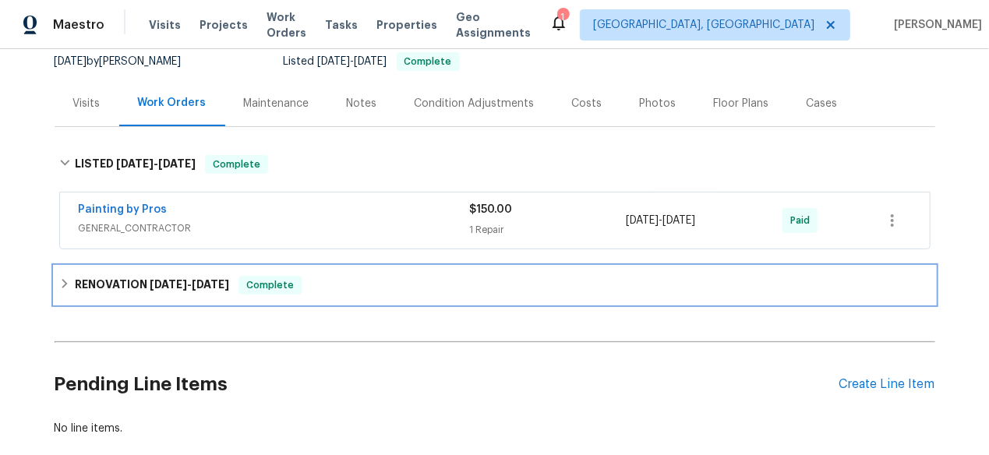
click at [203, 288] on span "2/12/25" at bounding box center [210, 284] width 37 height 11
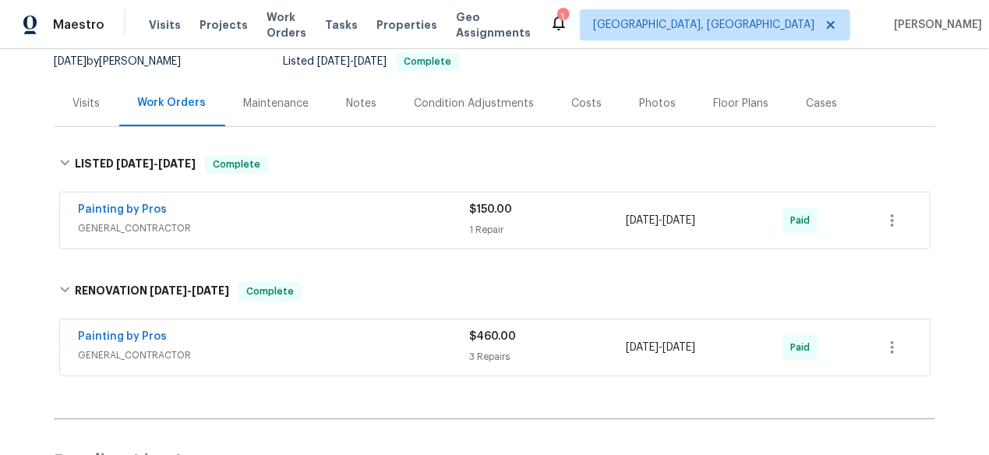
click at [85, 110] on div "Visits" at bounding box center [86, 104] width 27 height 16
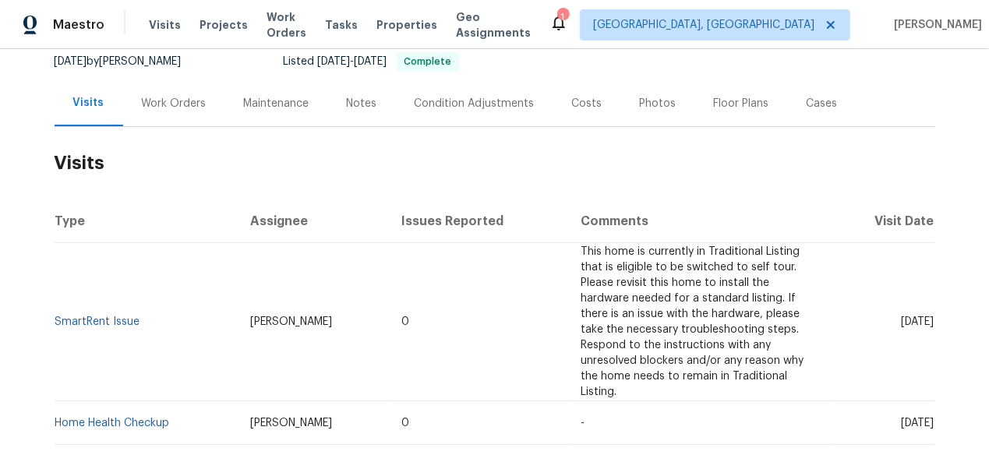
scroll to position [422, 0]
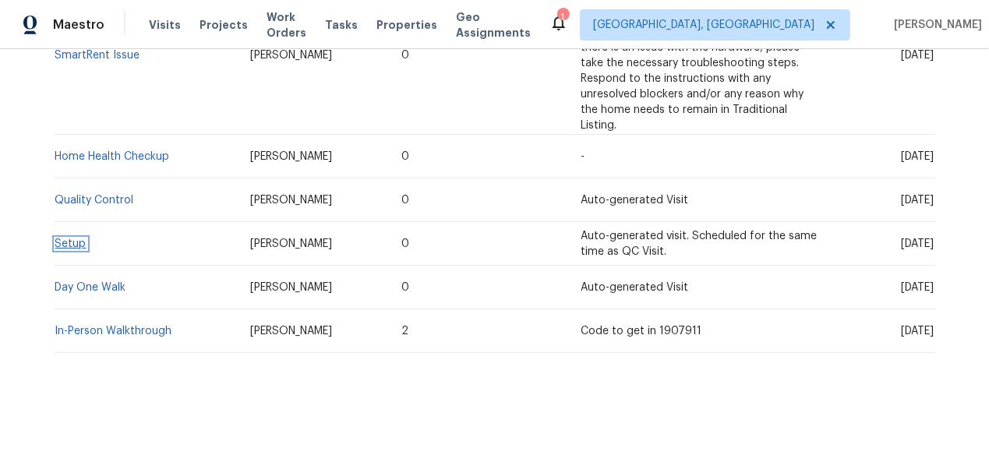
click at [69, 238] on link "Setup" at bounding box center [70, 243] width 31 height 11
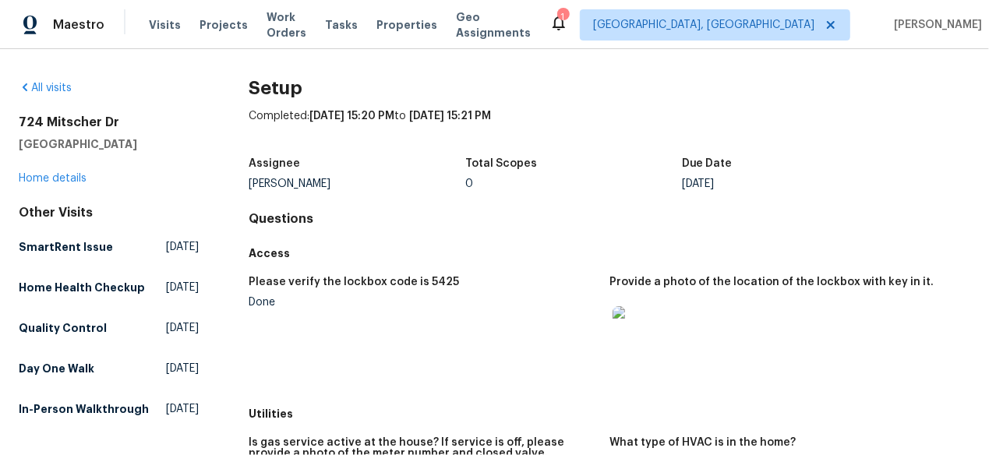
click at [620, 331] on img at bounding box center [638, 331] width 50 height 50
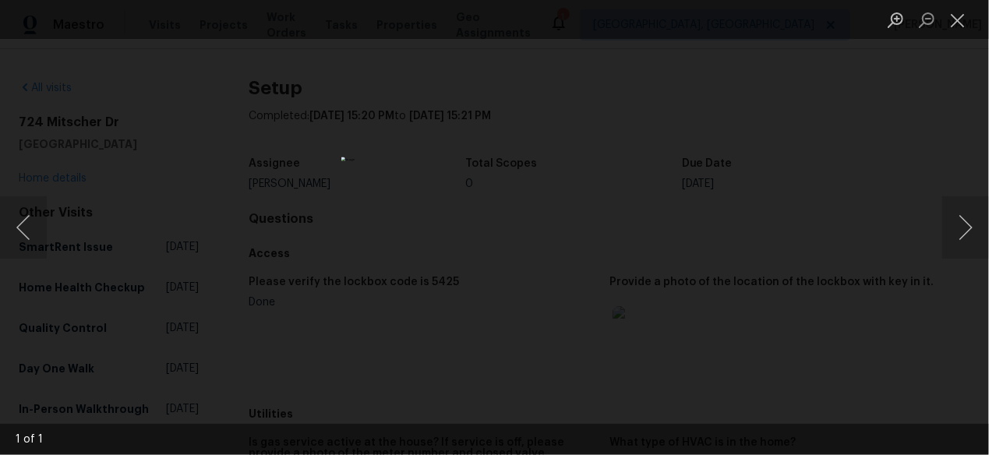
click at [648, 169] on div "Lightbox" at bounding box center [494, 227] width 989 height 455
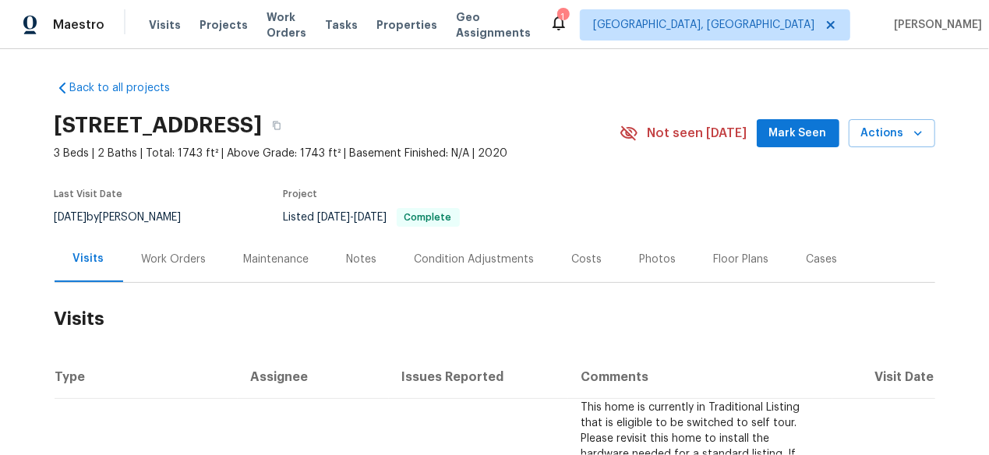
click at [168, 266] on div "Work Orders" at bounding box center [174, 260] width 65 height 16
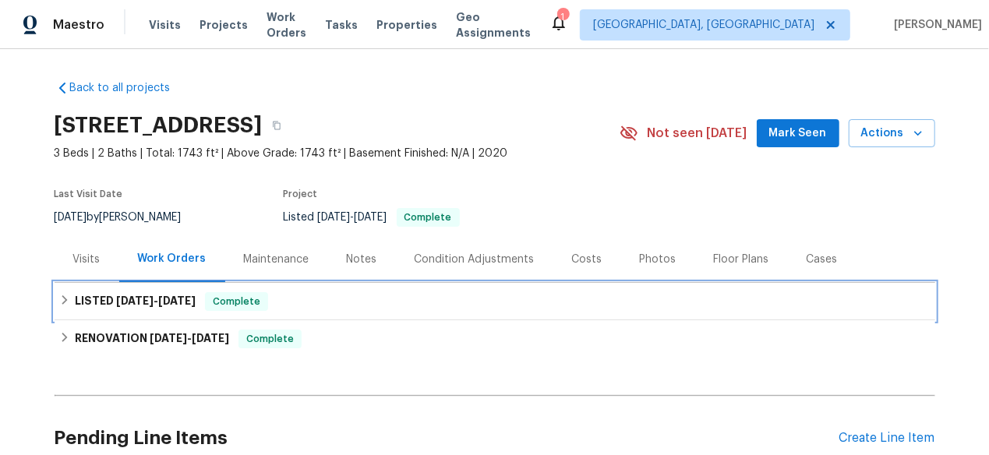
click at [139, 302] on span "[DATE]" at bounding box center [134, 300] width 37 height 11
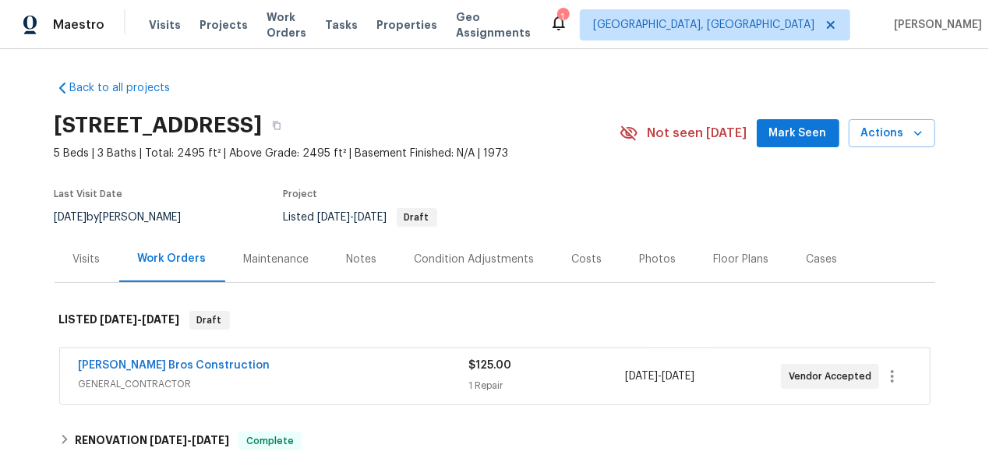
click at [73, 270] on div "Visits" at bounding box center [87, 259] width 65 height 46
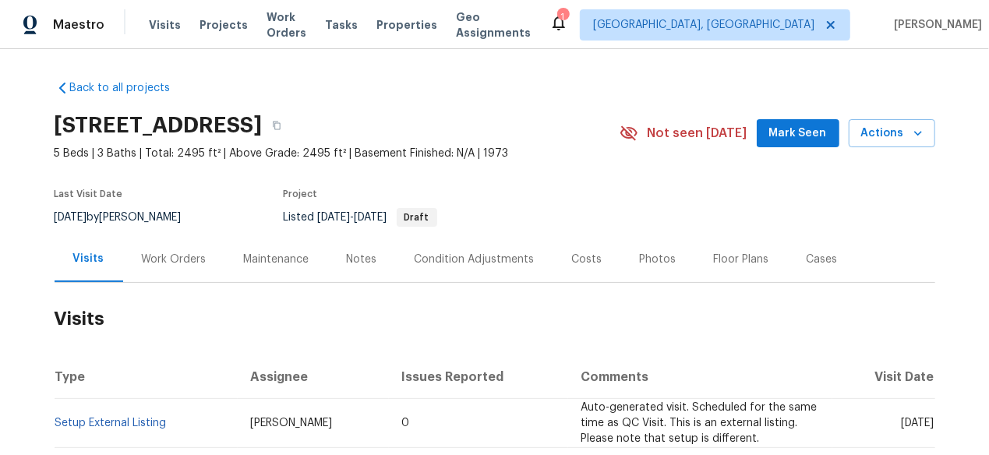
scroll to position [242, 0]
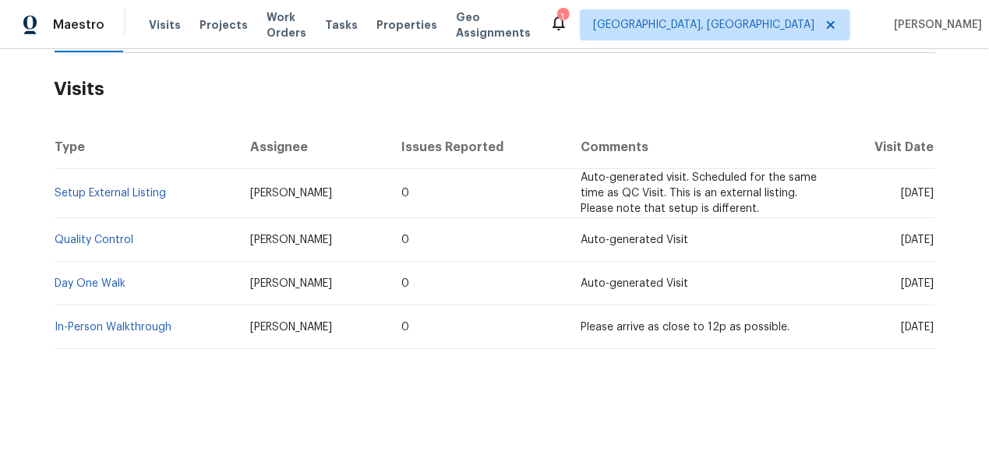
drag, startPoint x: 837, startPoint y: 178, endPoint x: 926, endPoint y: 178, distance: 88.8
click at [926, 188] on span "[DATE]" at bounding box center [918, 193] width 33 height 11
copy span "[DATE]"
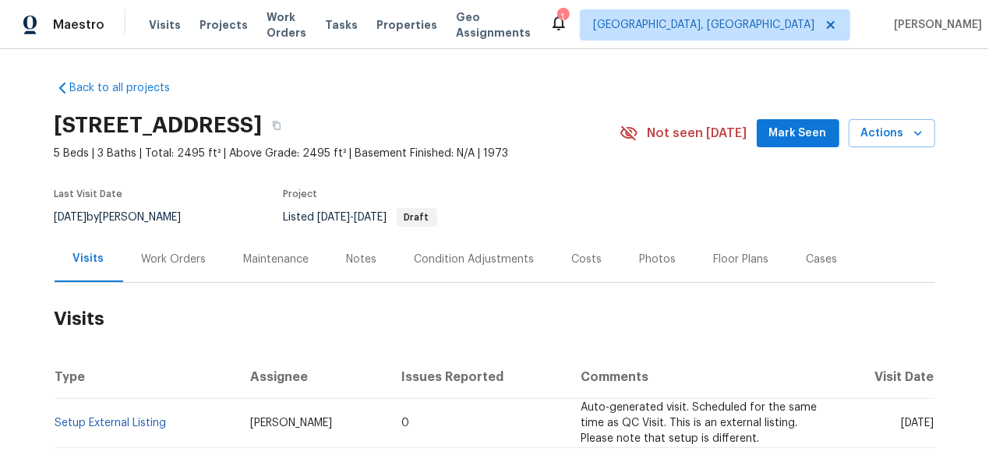
scroll to position [78, 0]
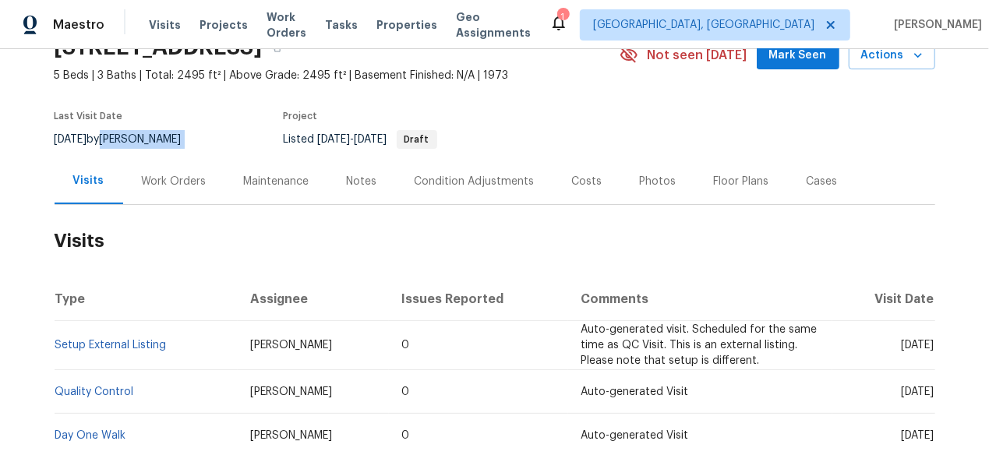
drag, startPoint x: 200, startPoint y: 136, endPoint x: 115, endPoint y: 133, distance: 85.0
click at [115, 133] on div "5/21/2025 by Kaden Peterson" at bounding box center [128, 139] width 146 height 19
copy div "[PERSON_NAME]"
drag, startPoint x: 96, startPoint y: 137, endPoint x: 50, endPoint y: 137, distance: 46.0
click at [55, 137] on span "[DATE]" at bounding box center [71, 139] width 33 height 11
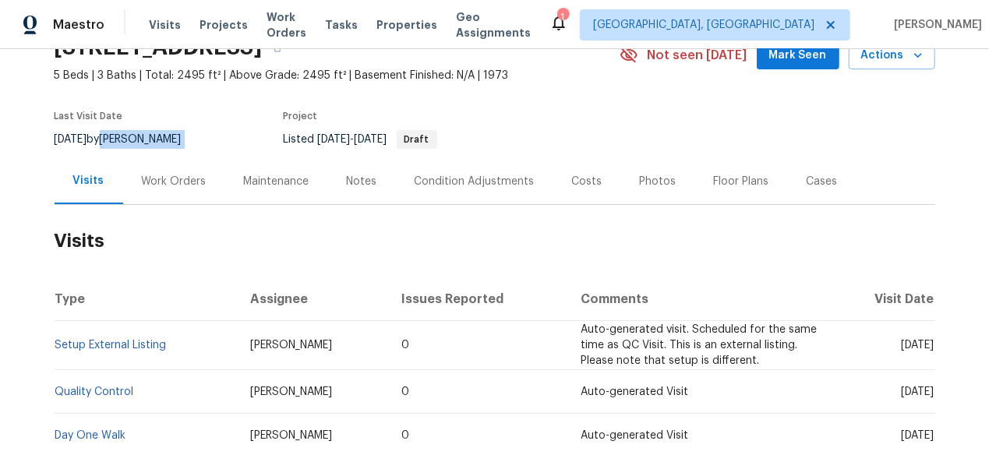
copy span "[DATE]"
drag, startPoint x: 839, startPoint y: 342, endPoint x: 928, endPoint y: 343, distance: 89.6
click at [928, 343] on td "[DATE]" at bounding box center [883, 345] width 102 height 49
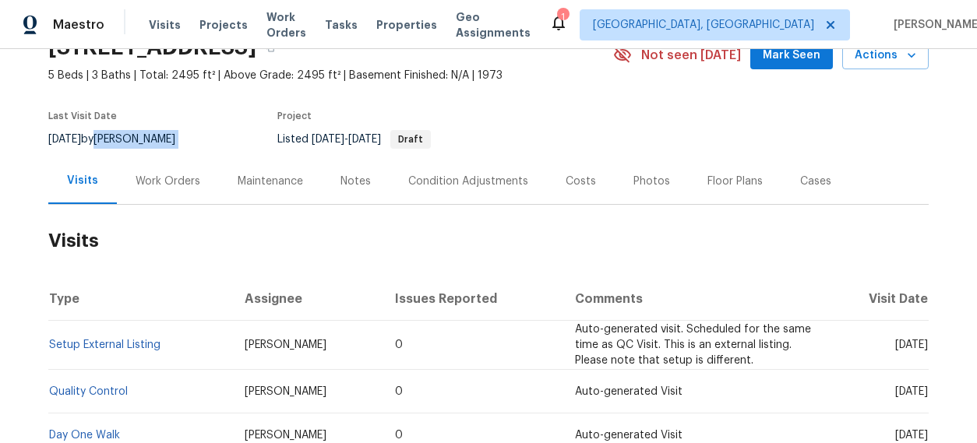
copy span "[DATE]"
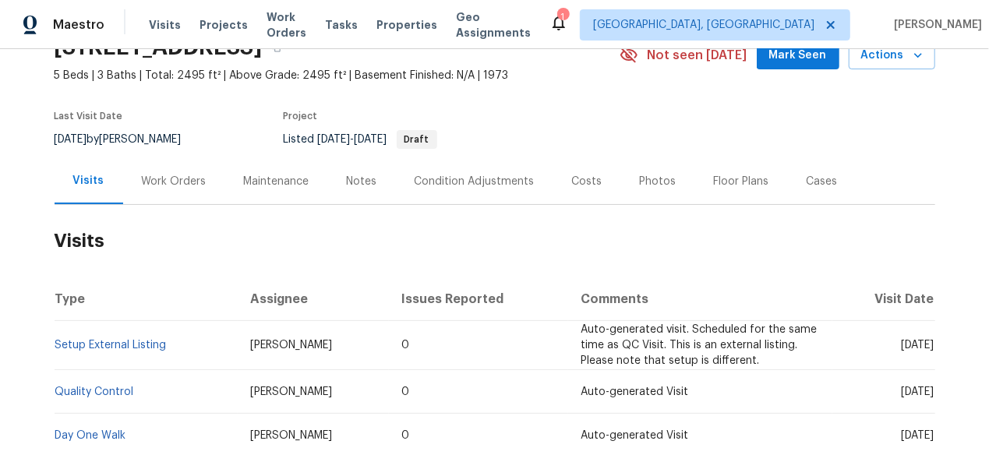
click at [131, 194] on div "Work Orders" at bounding box center [174, 181] width 102 height 46
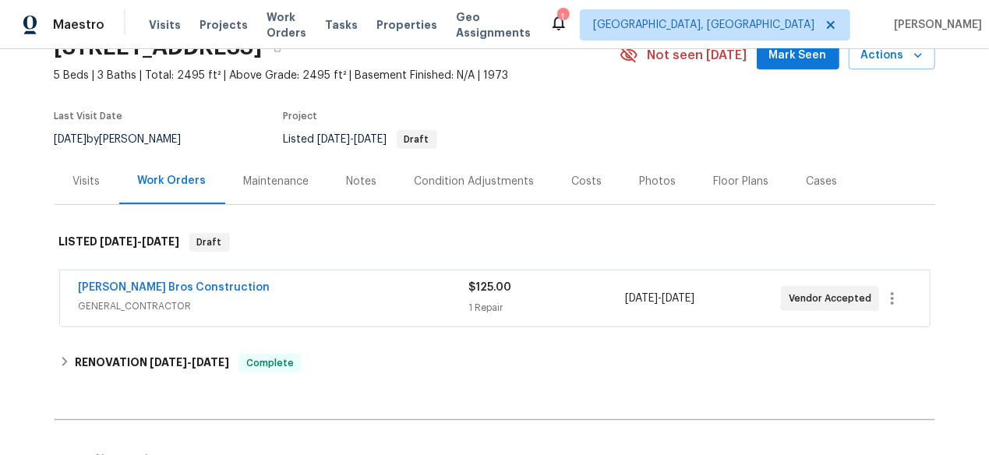
click at [182, 305] on span "GENERAL_CONTRACTOR" at bounding box center [274, 307] width 390 height 16
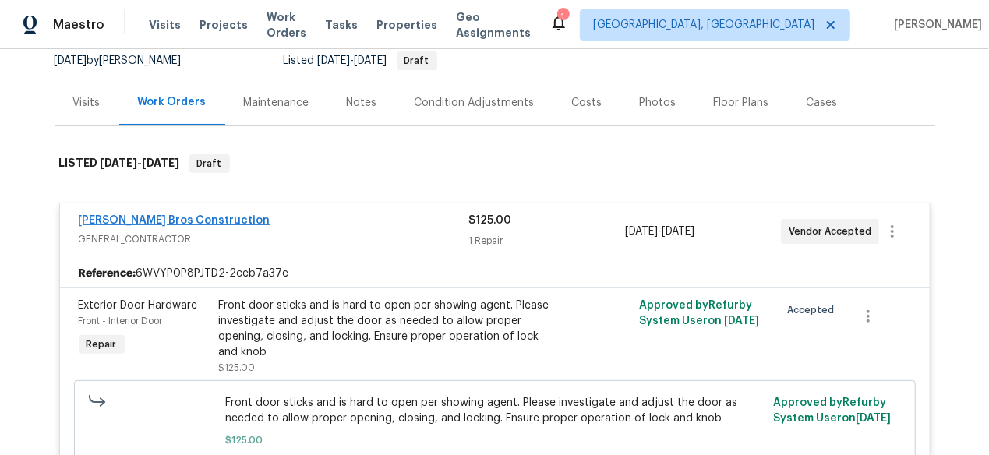
scroll to position [234, 0]
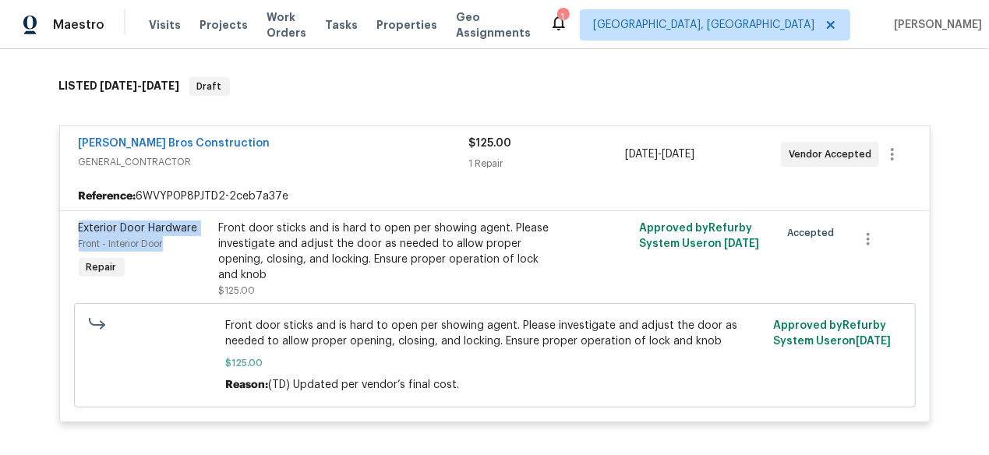
drag, startPoint x: 55, startPoint y: 221, endPoint x: 178, endPoint y: 238, distance: 124.2
click at [178, 238] on div "Exterior Door Hardware Front - Interior Door Repair Front door sticks and is ha…" at bounding box center [495, 315] width 870 height 211
copy div "Exterior Door Hardware Front - Interior Door"
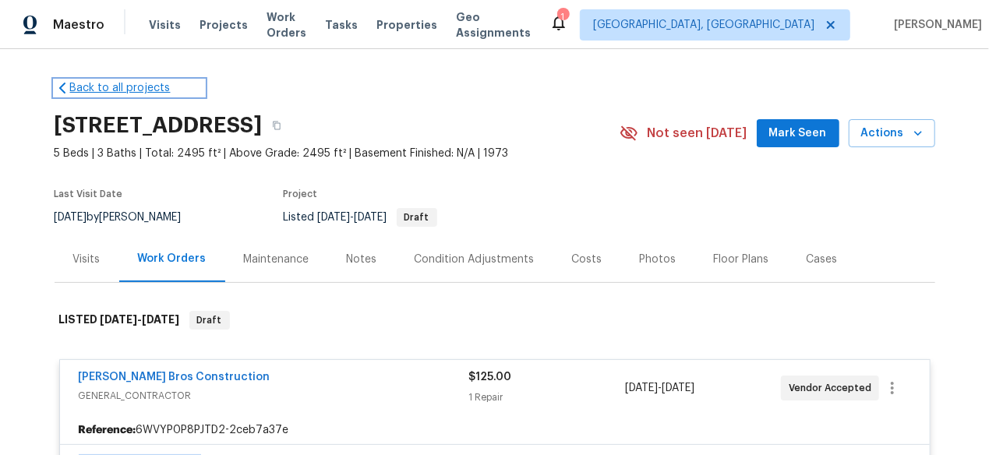
click at [63, 87] on icon at bounding box center [63, 88] width 16 height 16
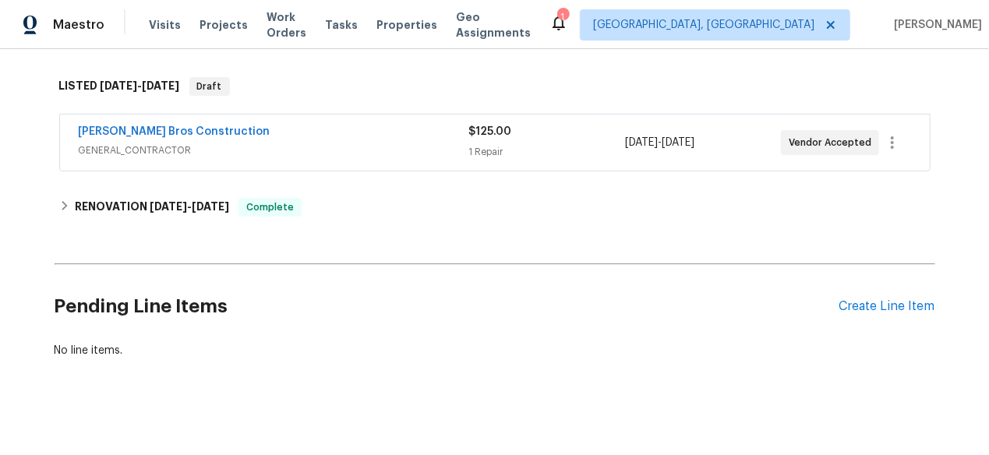
scroll to position [78, 0]
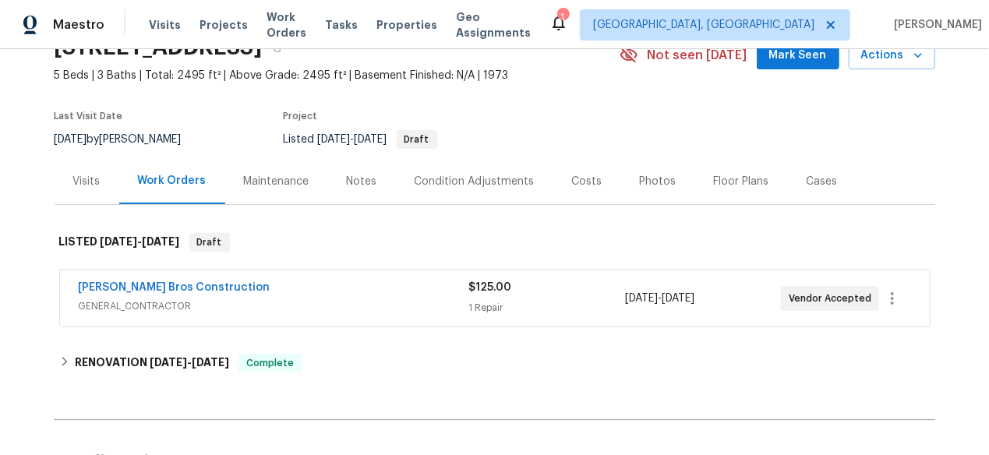
click at [94, 179] on div "Visits" at bounding box center [86, 182] width 27 height 16
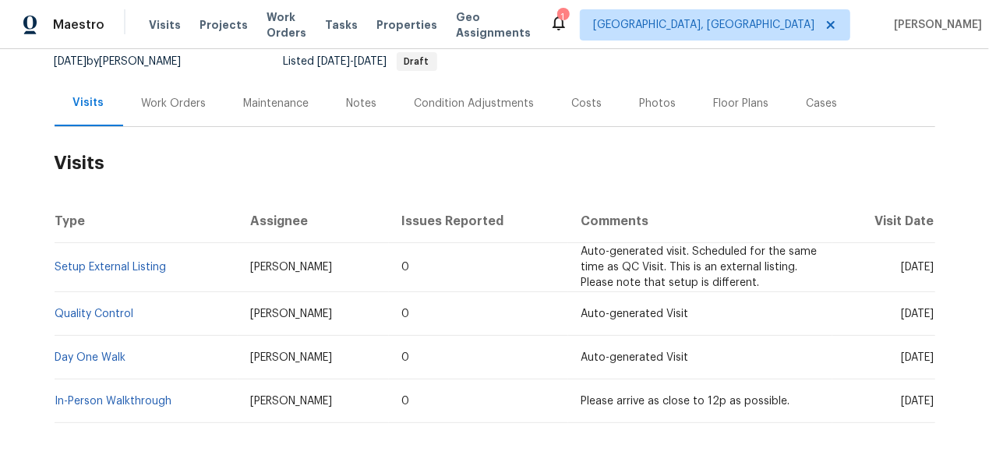
scroll to position [234, 0]
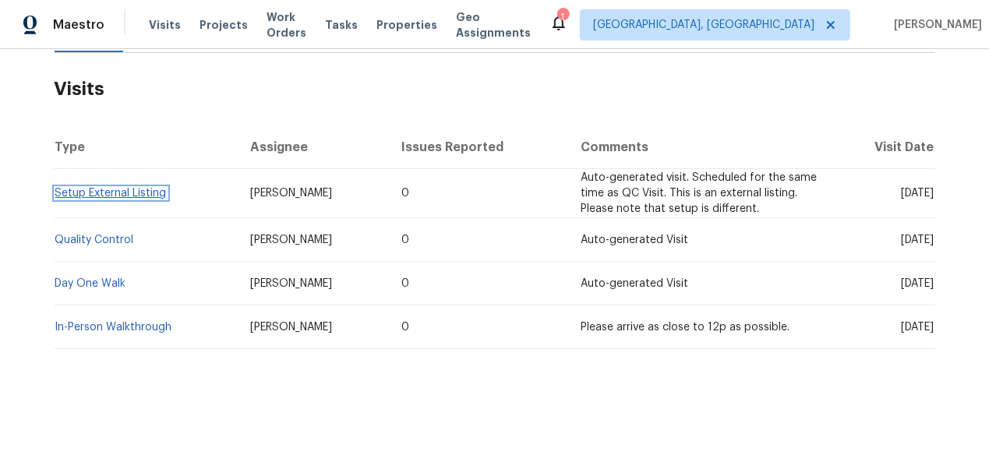
click at [139, 188] on link "Setup External Listing" at bounding box center [110, 193] width 111 height 11
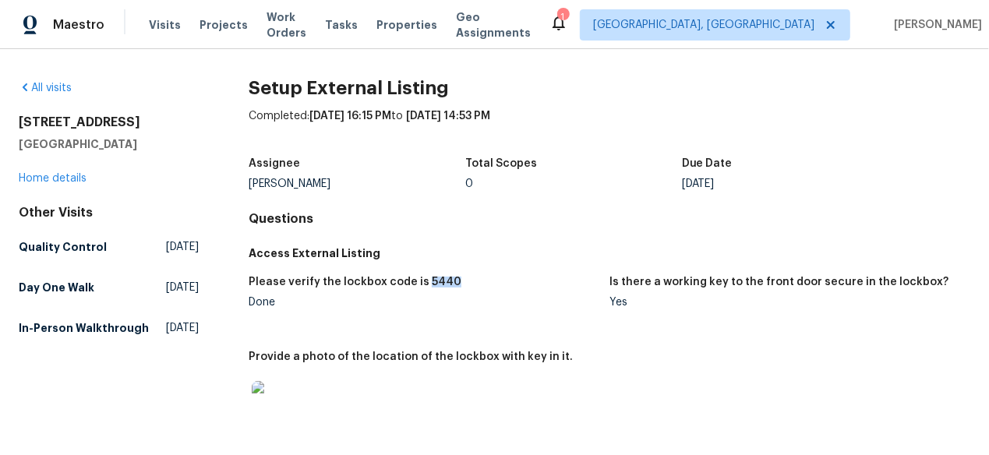
drag, startPoint x: 449, startPoint y: 281, endPoint x: 419, endPoint y: 277, distance: 29.9
click at [419, 277] on div "Please verify the lockbox code is 5440" at bounding box center [423, 287] width 348 height 20
copy h5 "5440"
click at [288, 405] on img at bounding box center [277, 406] width 50 height 50
